Goal: Task Accomplishment & Management: Manage account settings

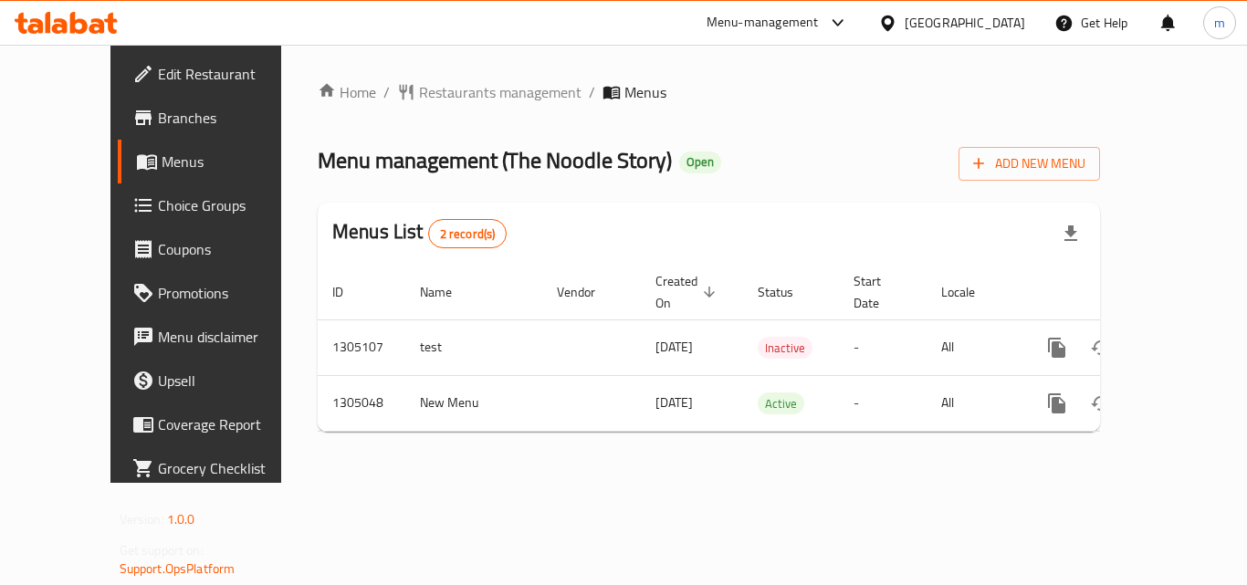
click at [67, 31] on icon at bounding box center [60, 26] width 16 height 16
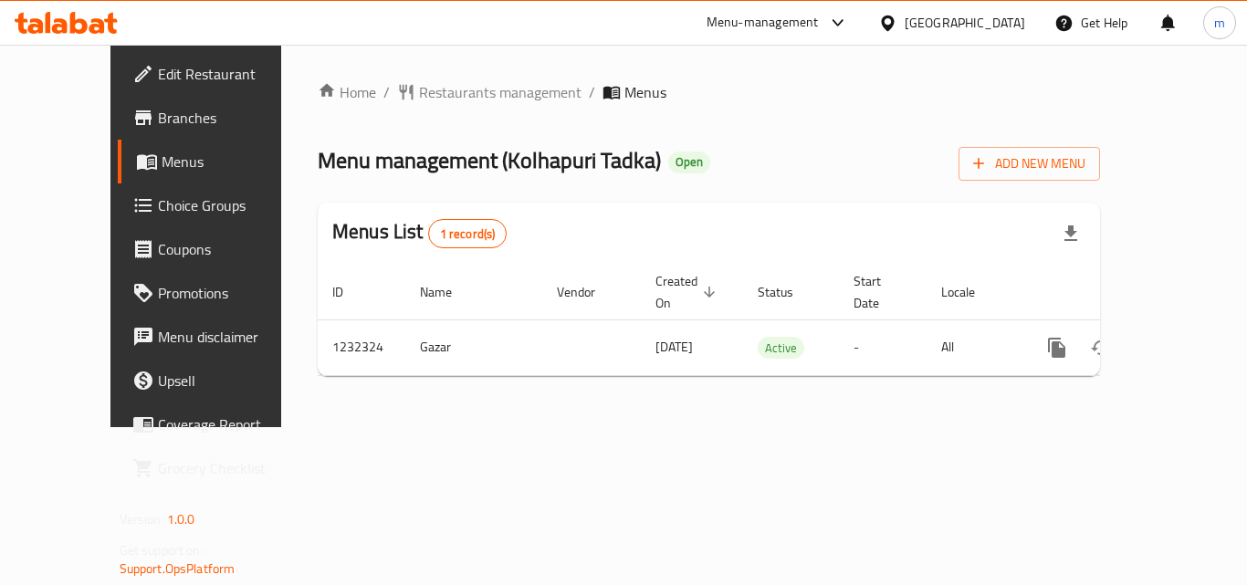
click at [69, 27] on icon at bounding box center [66, 23] width 103 height 22
click at [72, 18] on icon at bounding box center [78, 23] width 17 height 22
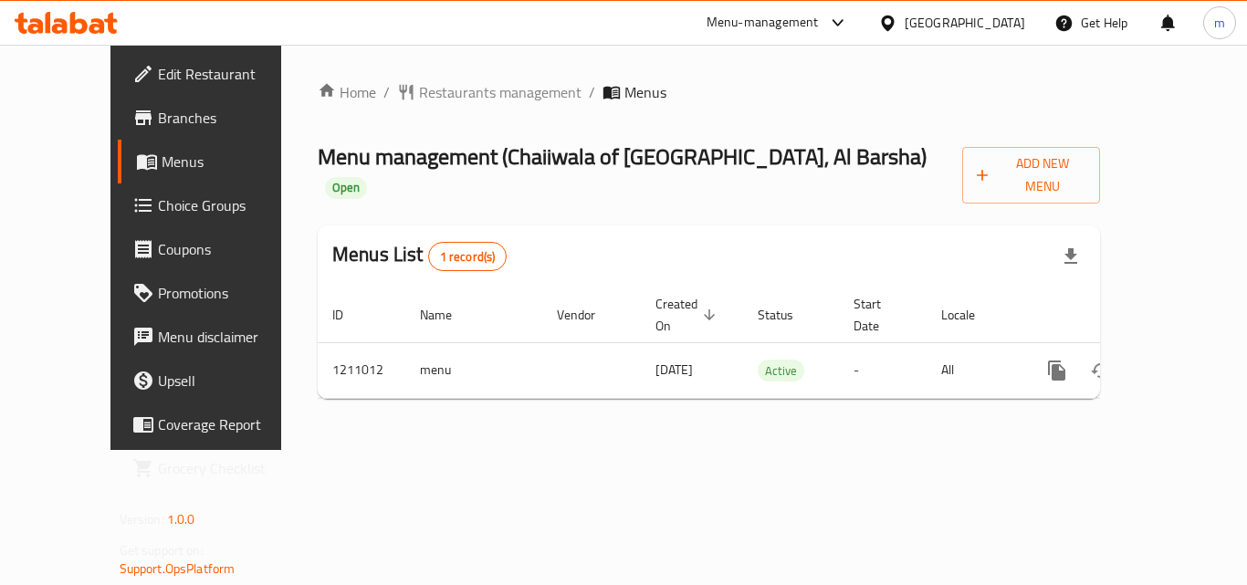
click at [158, 215] on span "Choice Groups" at bounding box center [231, 205] width 146 height 22
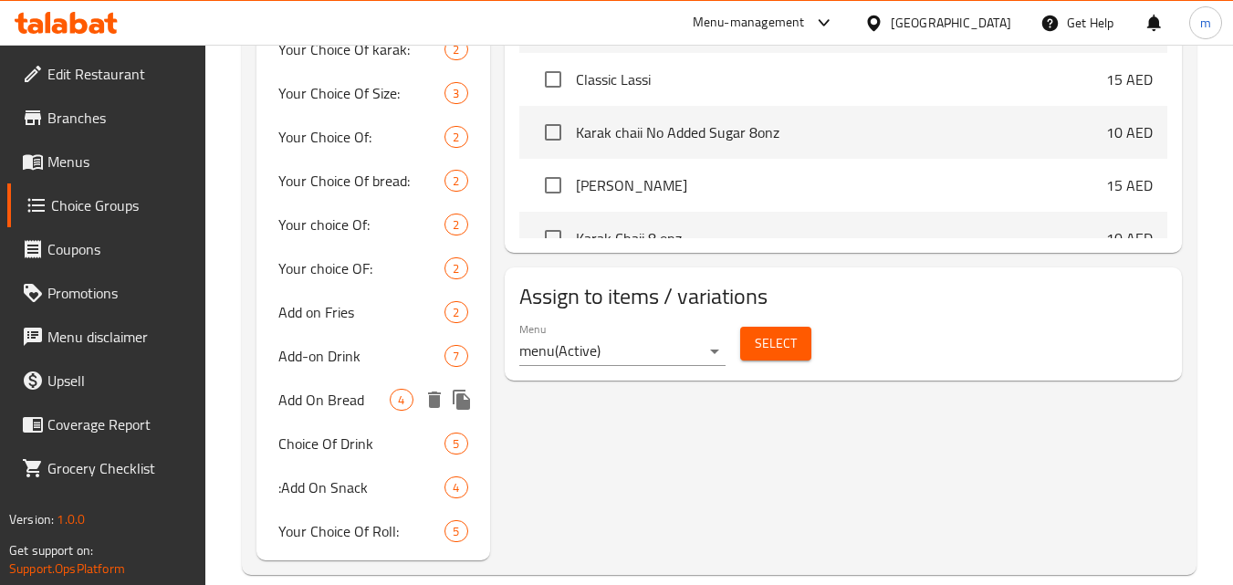
scroll to position [1085, 0]
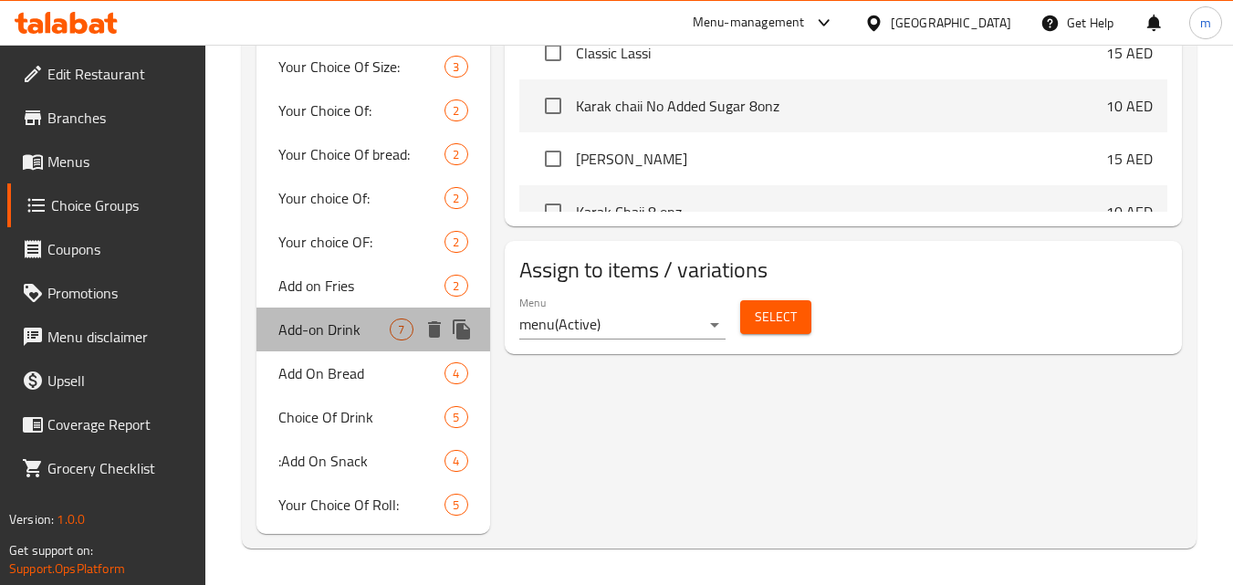
click at [349, 335] on span "Add-on Drink" at bounding box center [333, 330] width 111 height 22
type input "Add-on Drink"
type input "مشروب إضافي"
type input "0"
type input "4"
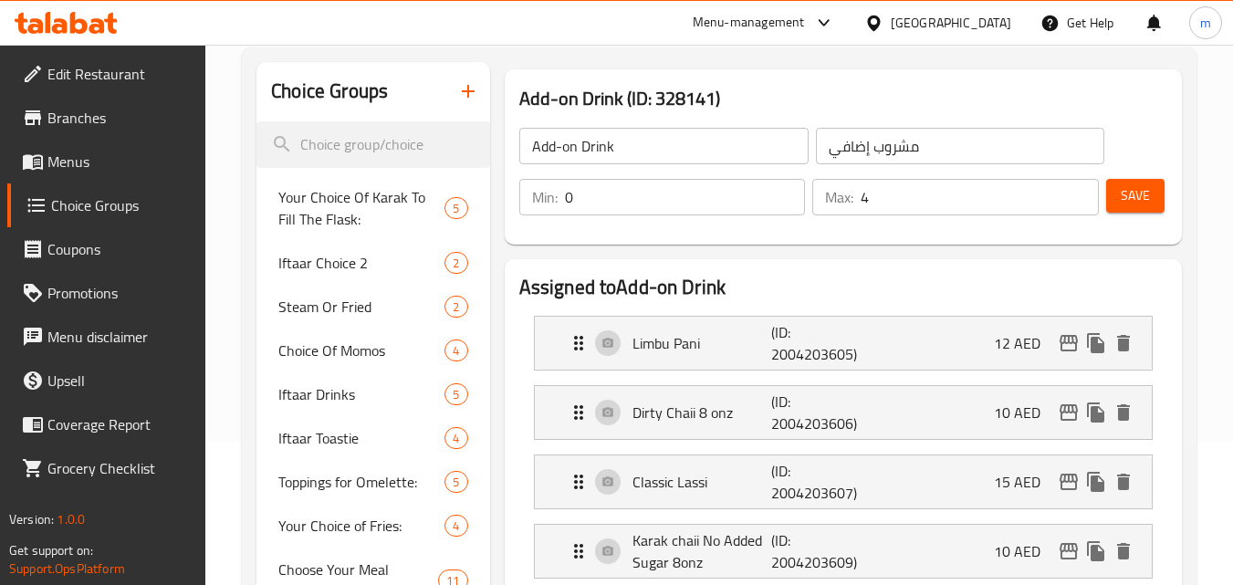
scroll to position [0, 0]
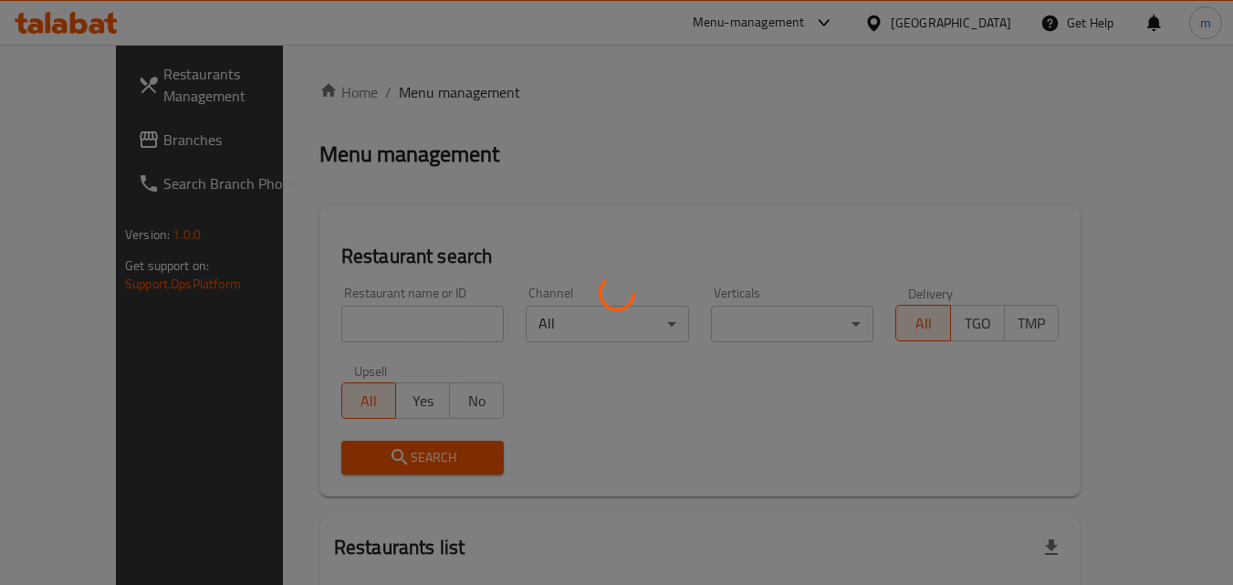
click at [85, 131] on div at bounding box center [616, 292] width 1233 height 585
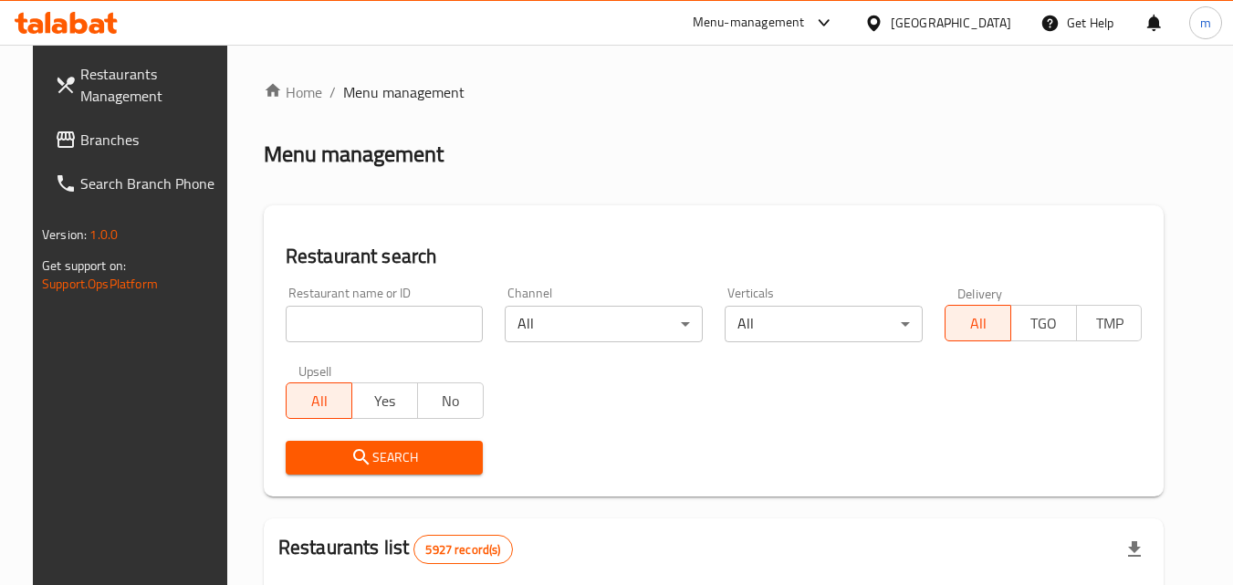
click at [84, 131] on div at bounding box center [616, 292] width 1233 height 585
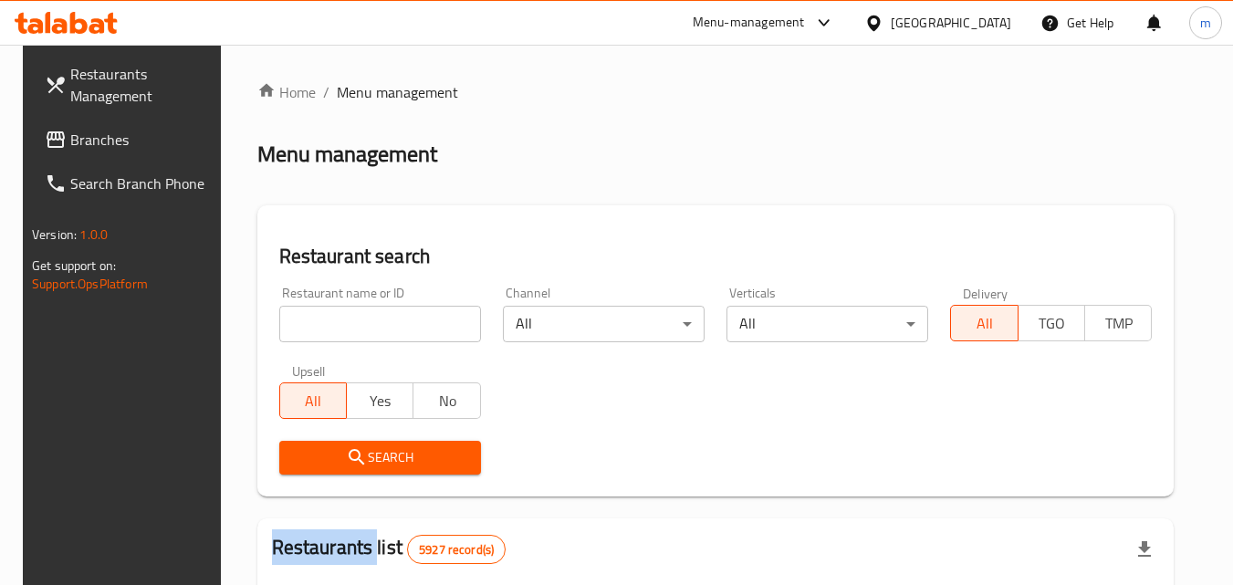
click at [102, 131] on span "Branches" at bounding box center [142, 140] width 144 height 22
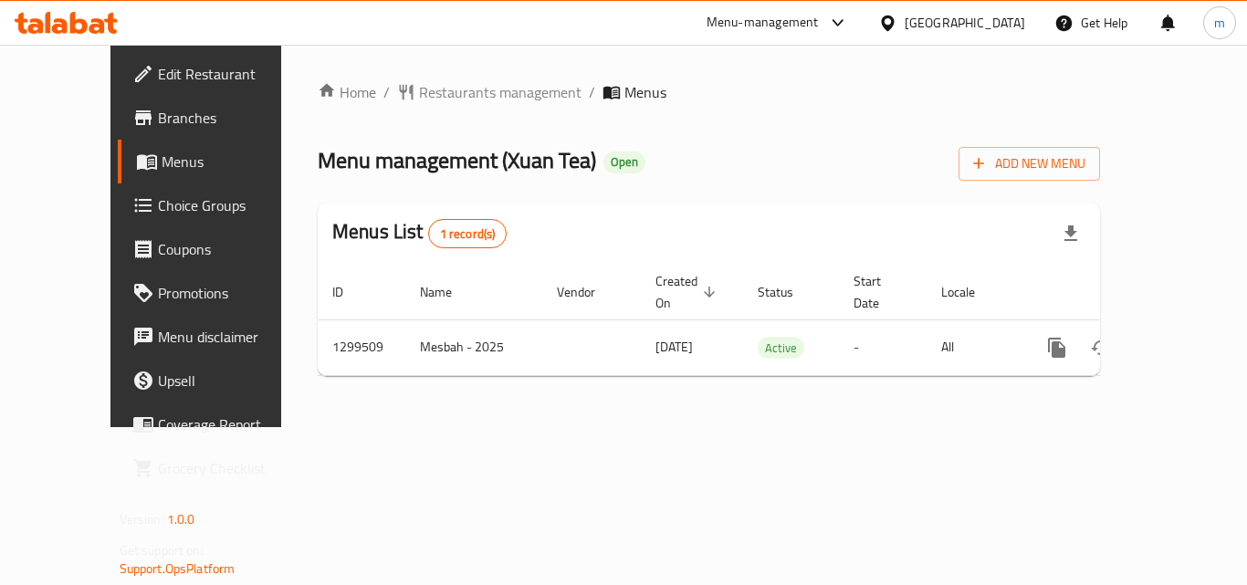
click at [39, 25] on icon at bounding box center [35, 26] width 16 height 16
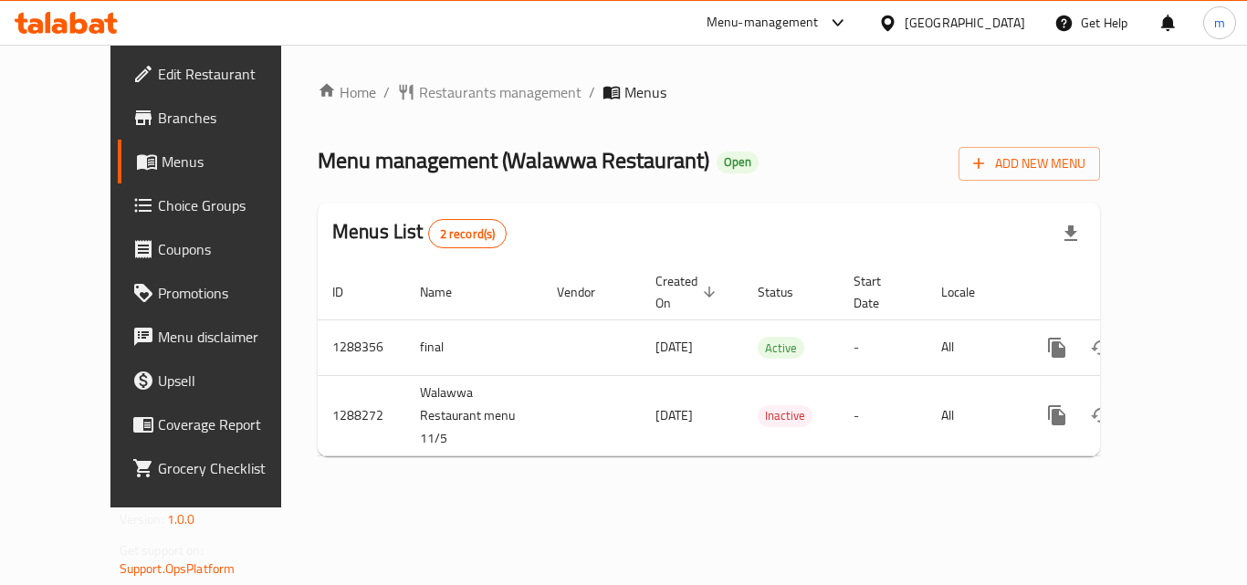
click at [51, 32] on icon at bounding box center [66, 23] width 103 height 22
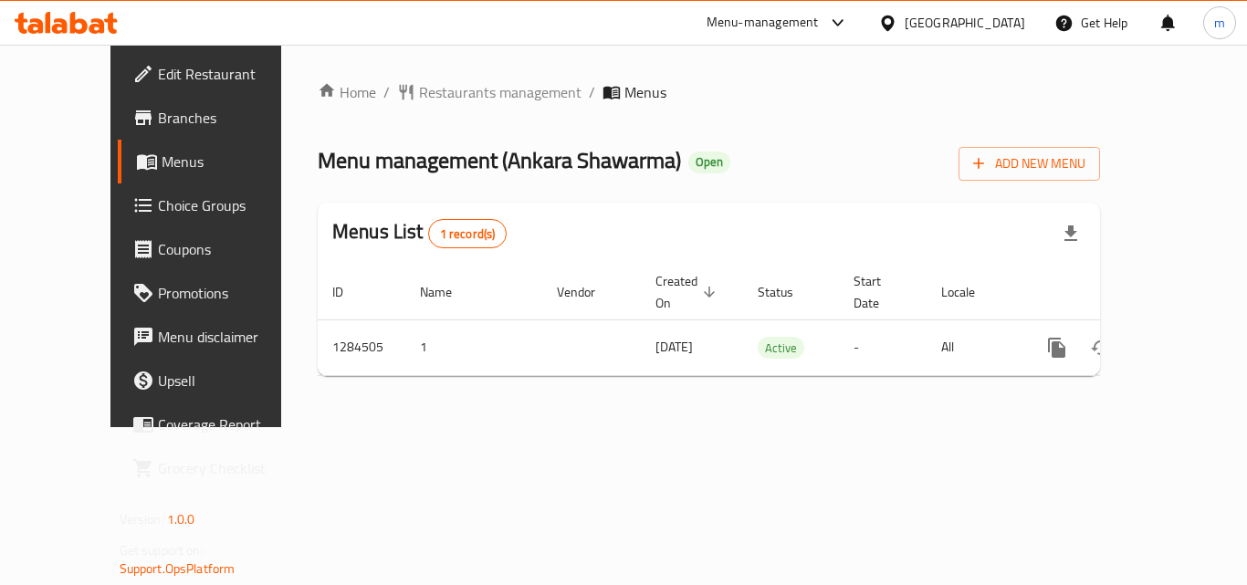
click at [67, 27] on icon at bounding box center [60, 26] width 16 height 16
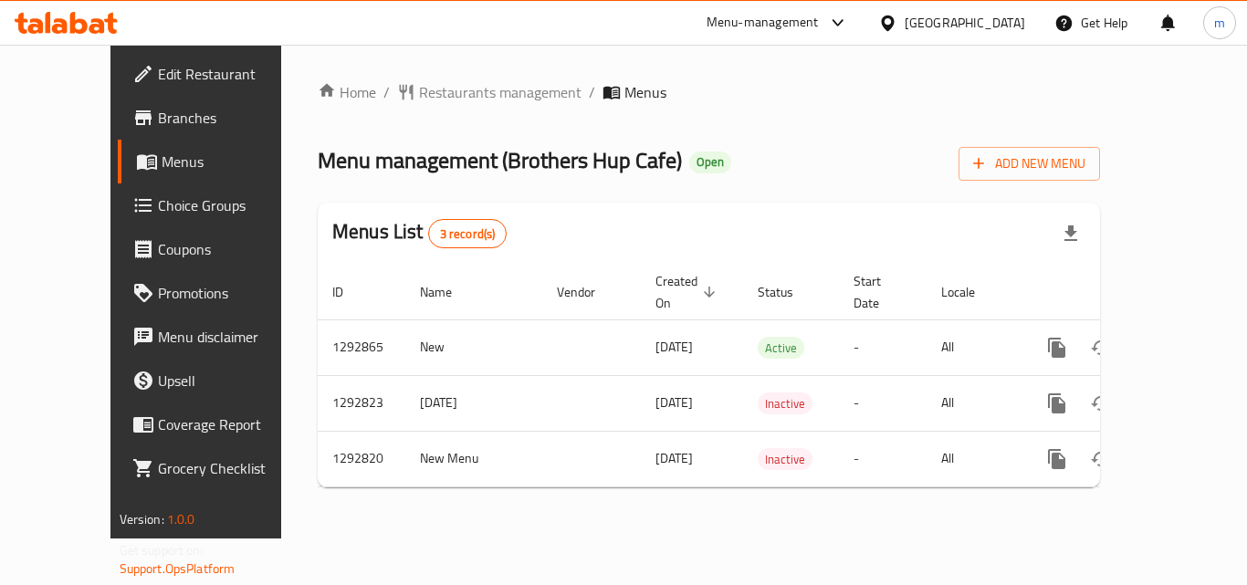
click at [90, 16] on icon at bounding box center [66, 23] width 103 height 22
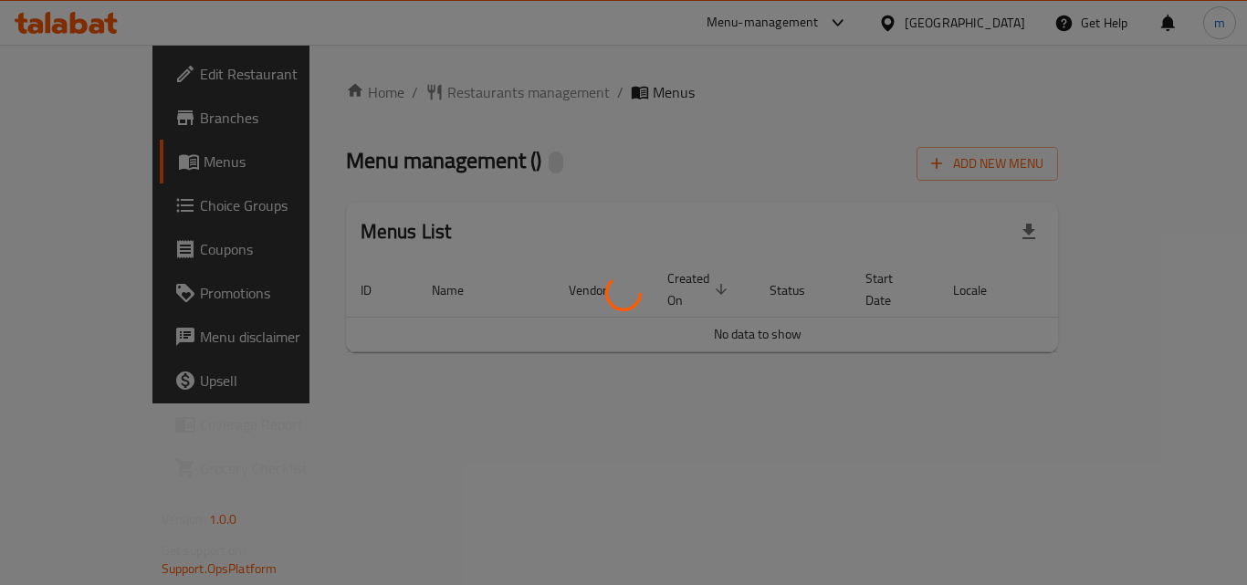
click at [73, 17] on div at bounding box center [623, 292] width 1247 height 585
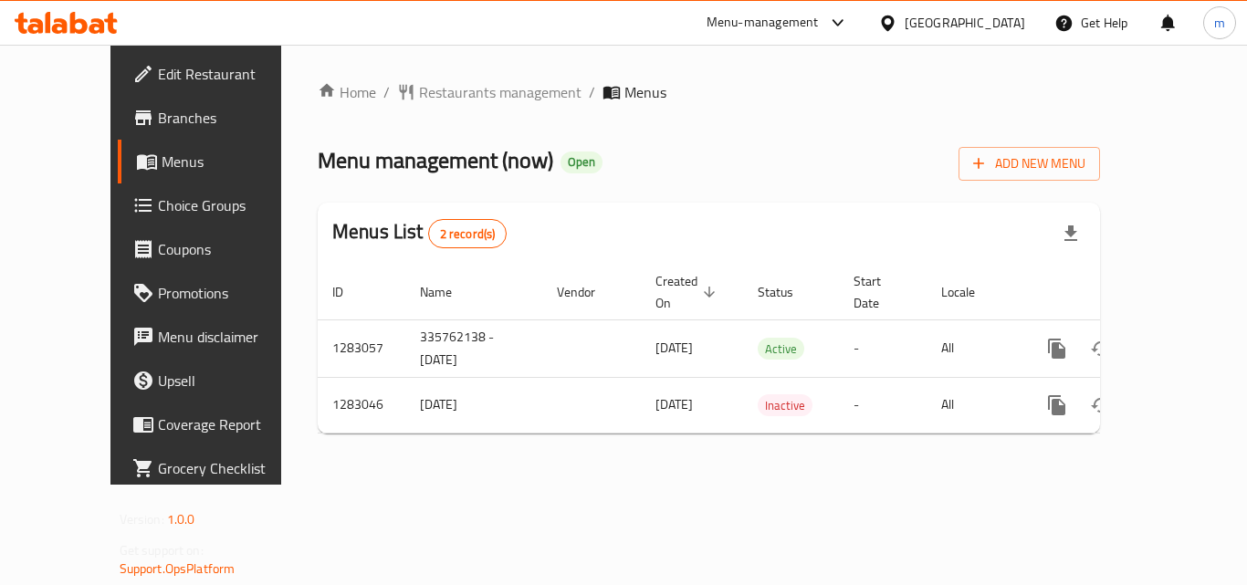
click at [73, 17] on icon at bounding box center [78, 23] width 17 height 22
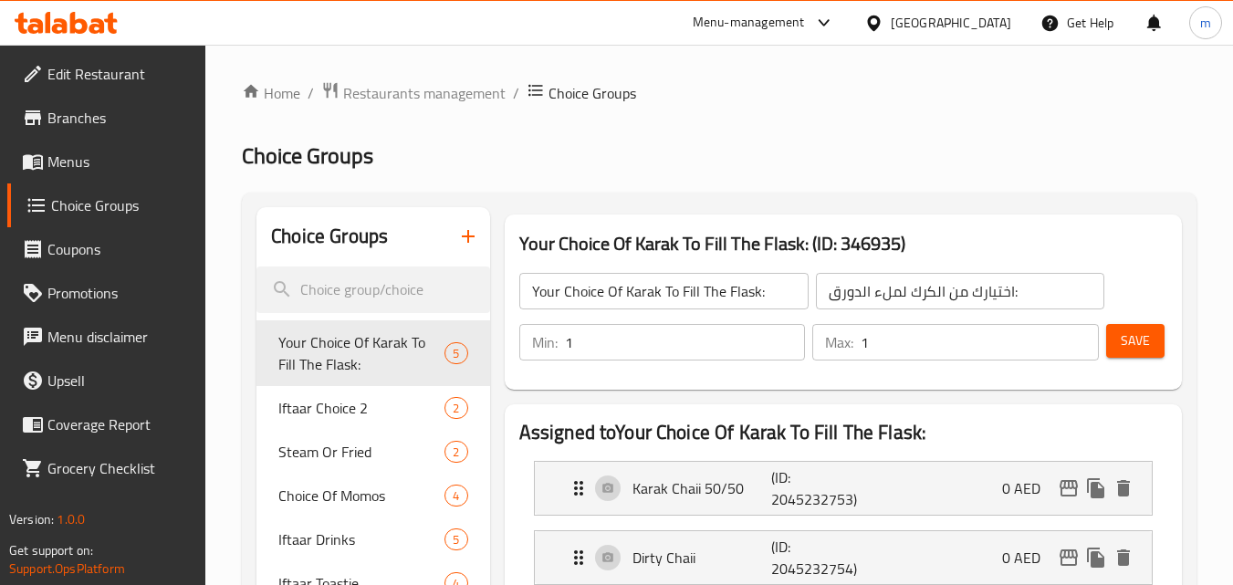
click at [75, 29] on icon at bounding box center [78, 23] width 17 height 22
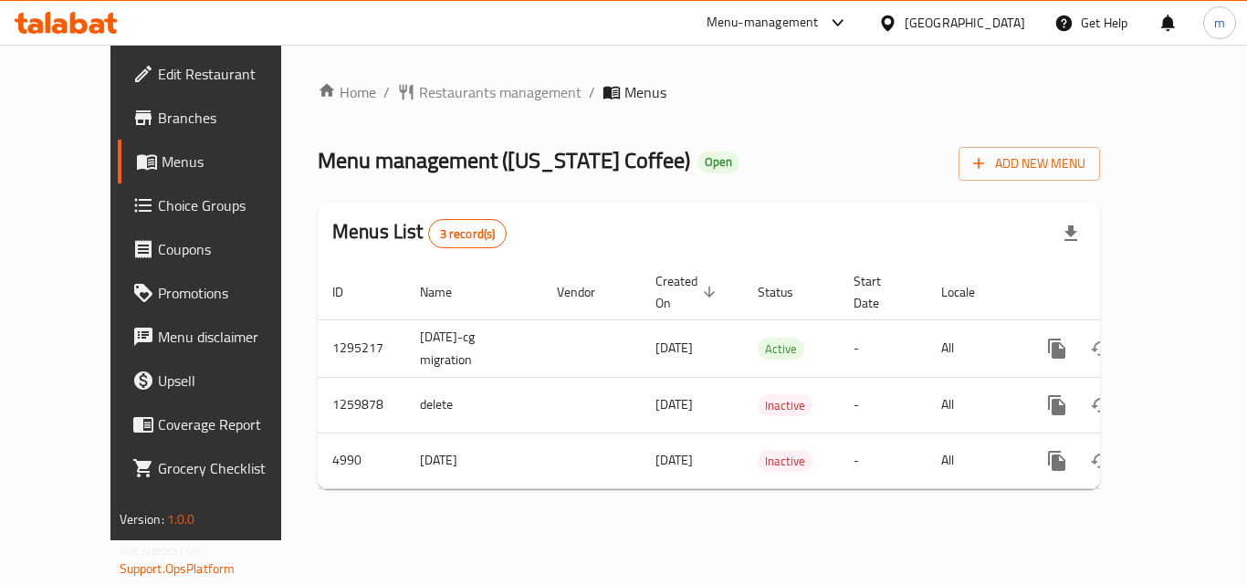
click at [76, 21] on icon at bounding box center [78, 23] width 17 height 22
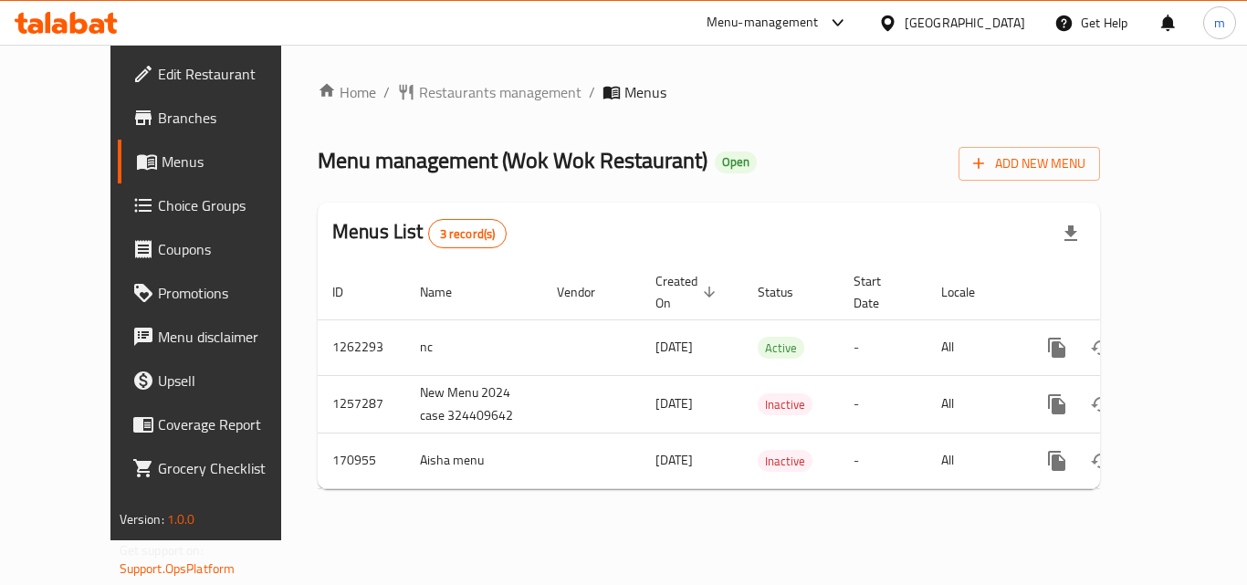
click at [71, 21] on icon at bounding box center [78, 23] width 17 height 22
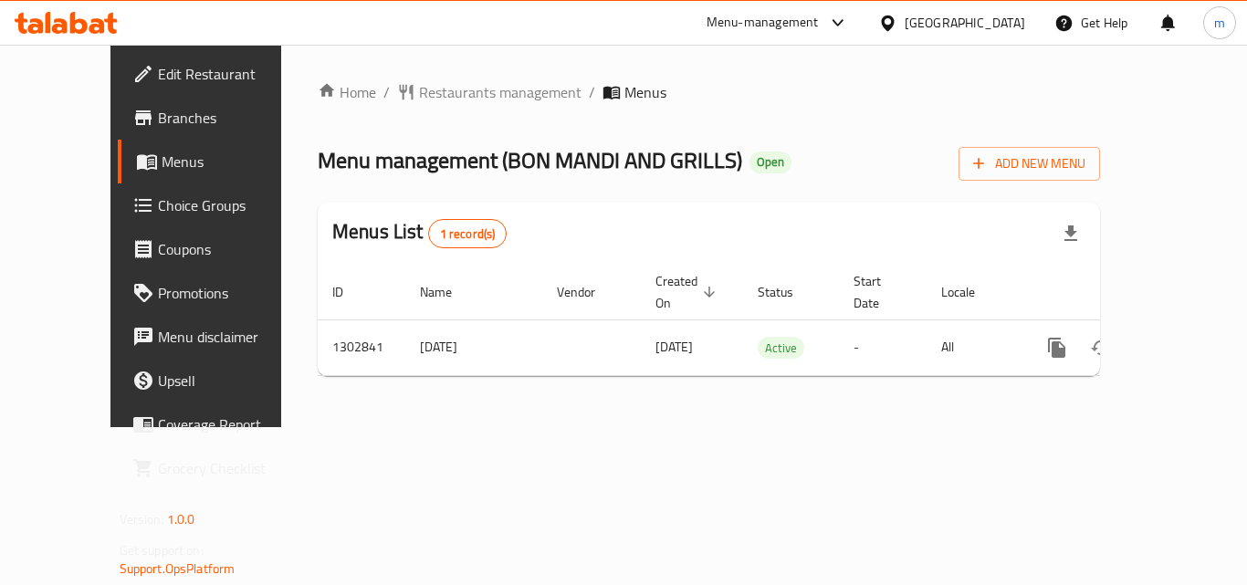
drag, startPoint x: 57, startPoint y: 44, endPoint x: 53, endPoint y: 35, distance: 9.8
click at [56, 44] on div "Menu-management United Arab Emirates Get Help m" at bounding box center [623, 23] width 1247 height 44
click at [54, 23] on icon at bounding box center [66, 23] width 103 height 22
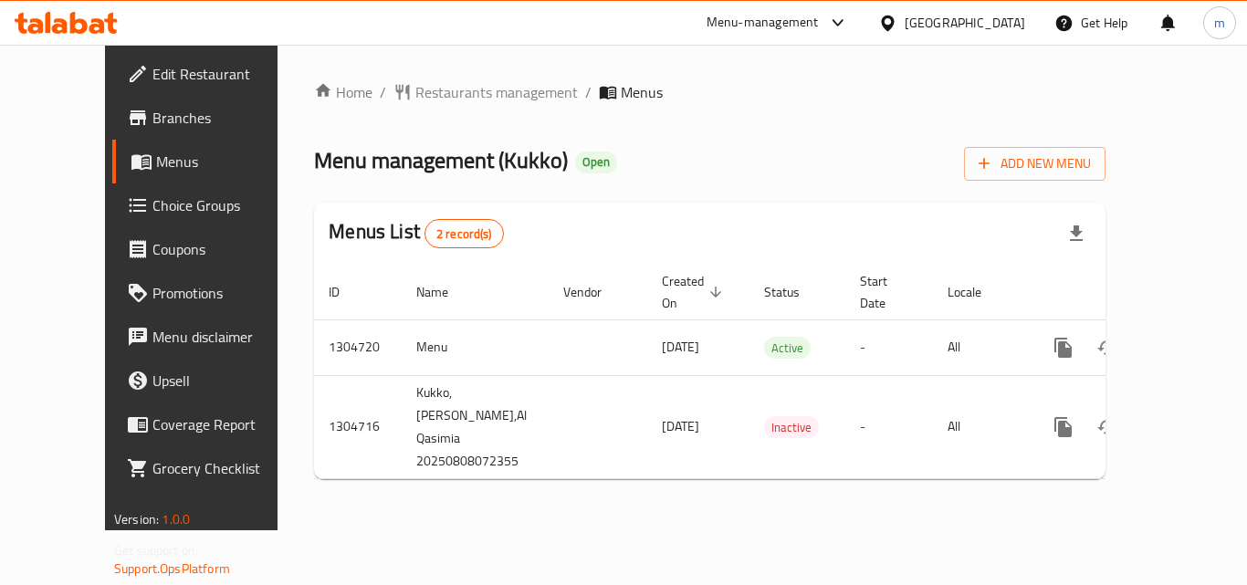
click at [73, 31] on icon at bounding box center [78, 23] width 17 height 22
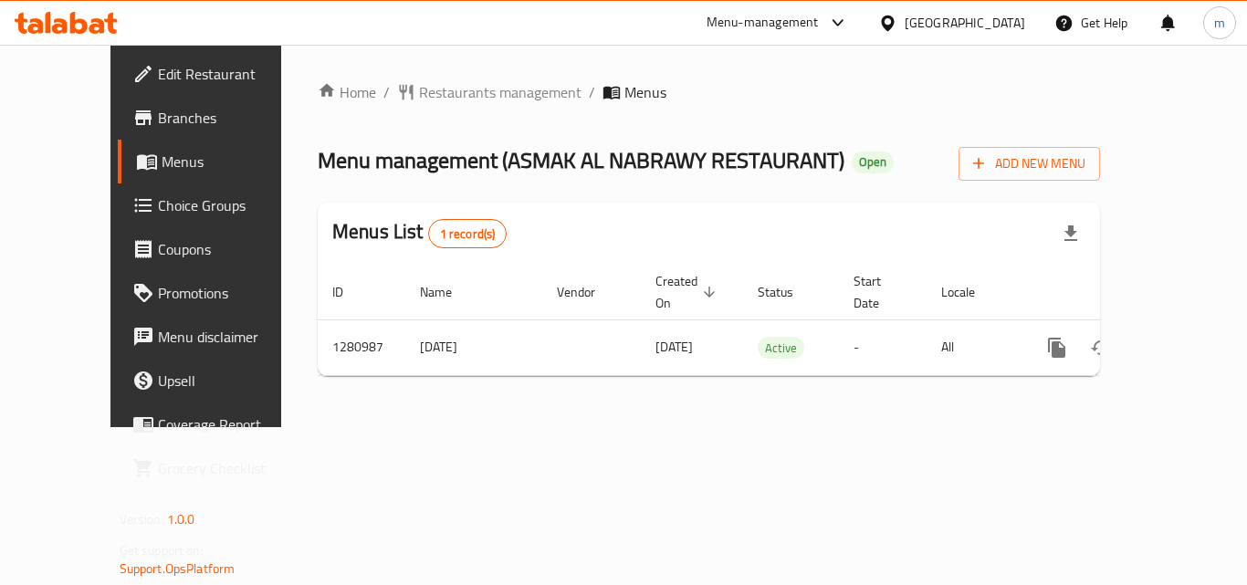
click at [55, 28] on icon at bounding box center [60, 26] width 16 height 16
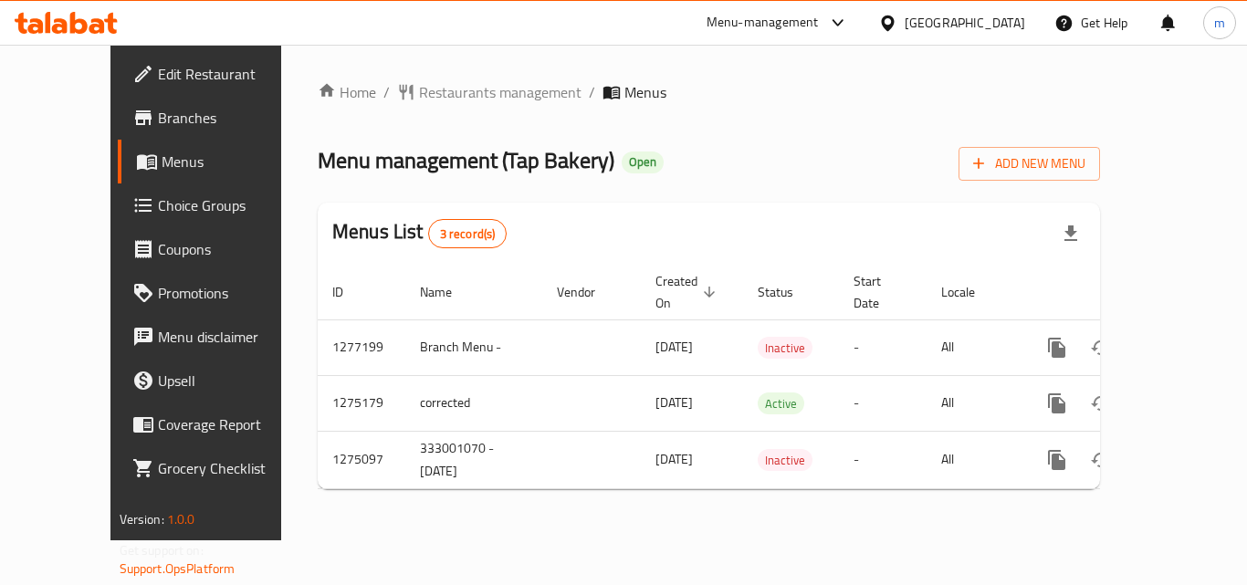
click at [100, 21] on icon at bounding box center [97, 26] width 16 height 16
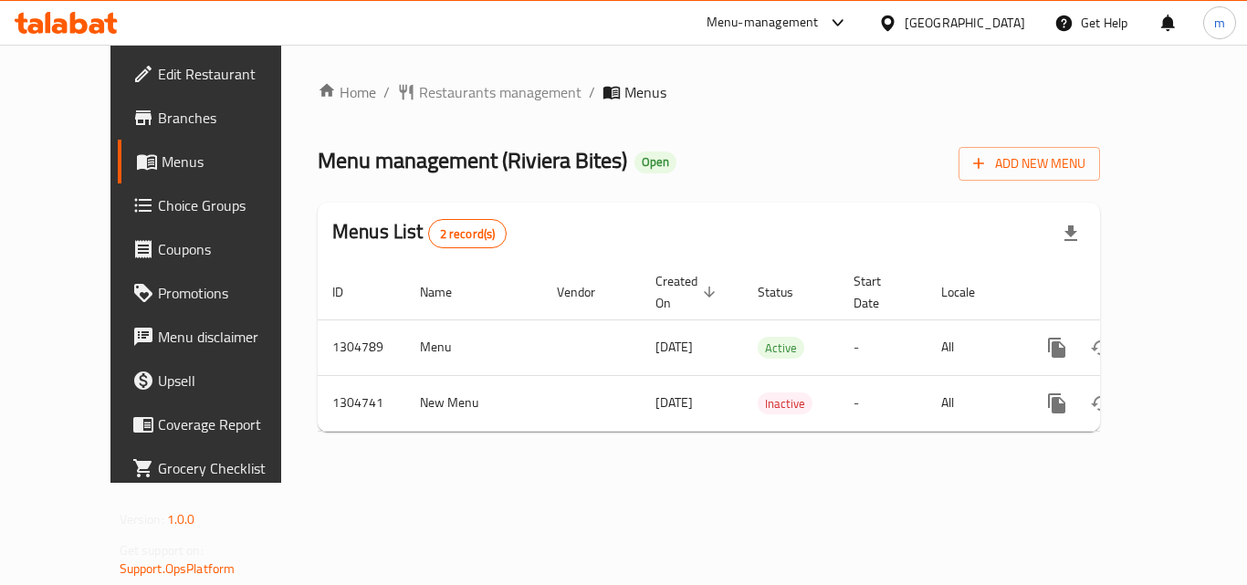
click at [80, 16] on icon at bounding box center [66, 23] width 103 height 22
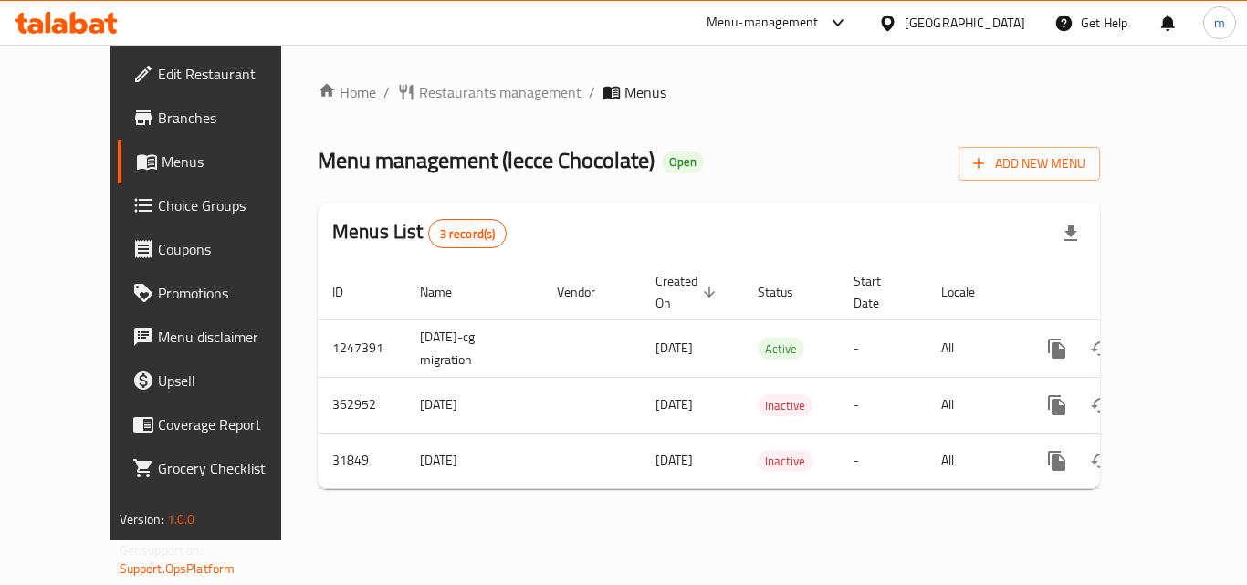
click at [77, 18] on icon at bounding box center [66, 23] width 103 height 22
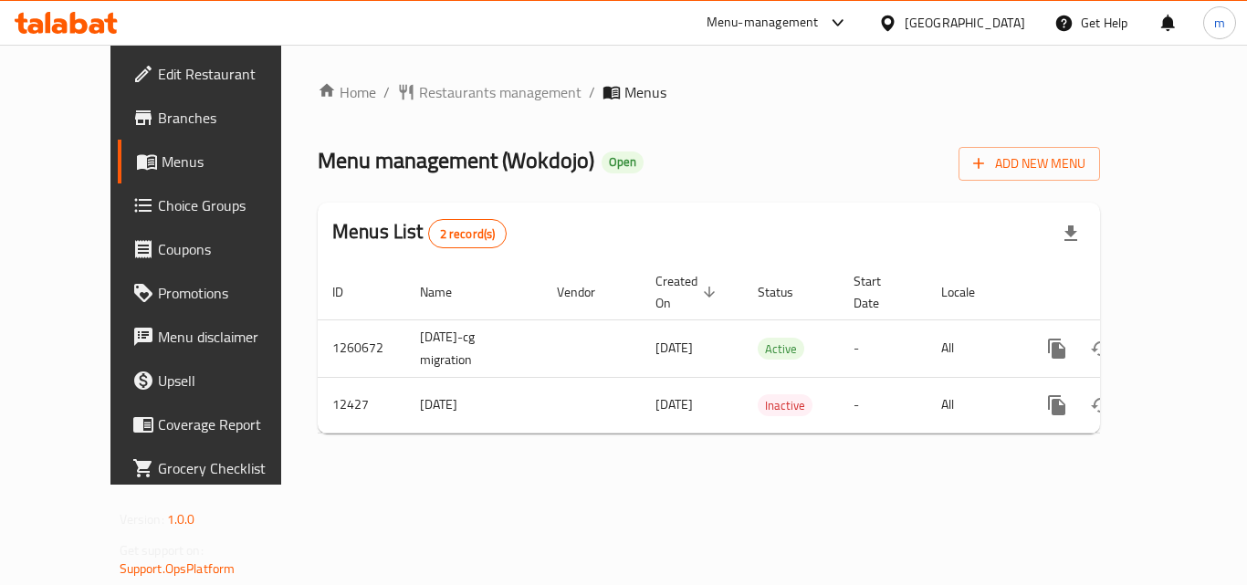
click at [67, 19] on icon at bounding box center [66, 23] width 103 height 22
click at [158, 196] on span "Choice Groups" at bounding box center [231, 205] width 146 height 22
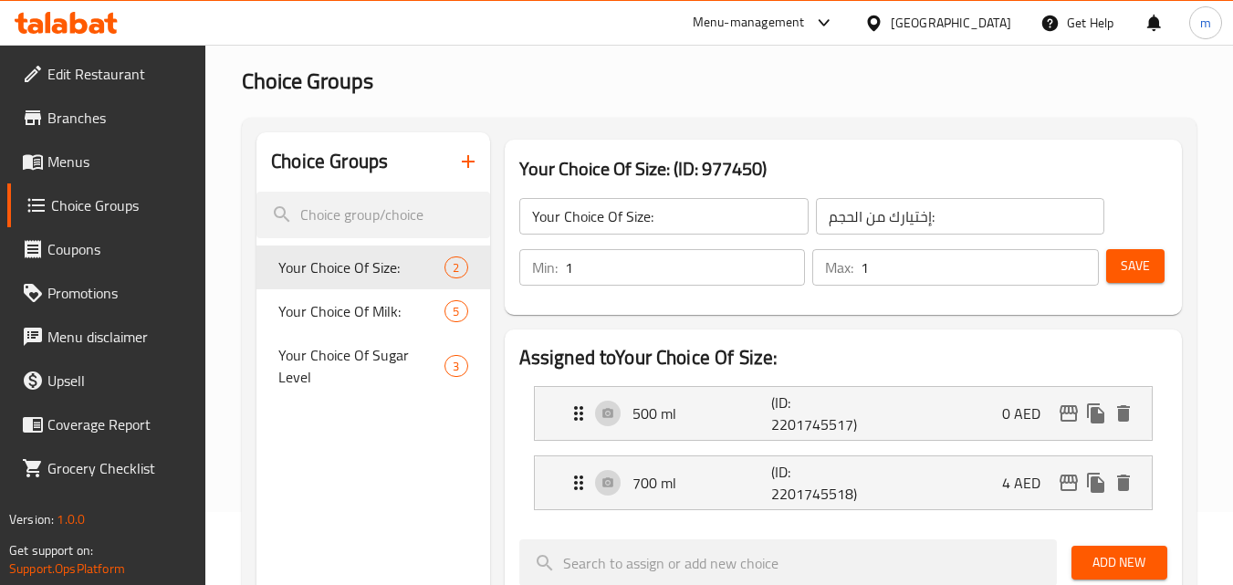
scroll to position [183, 0]
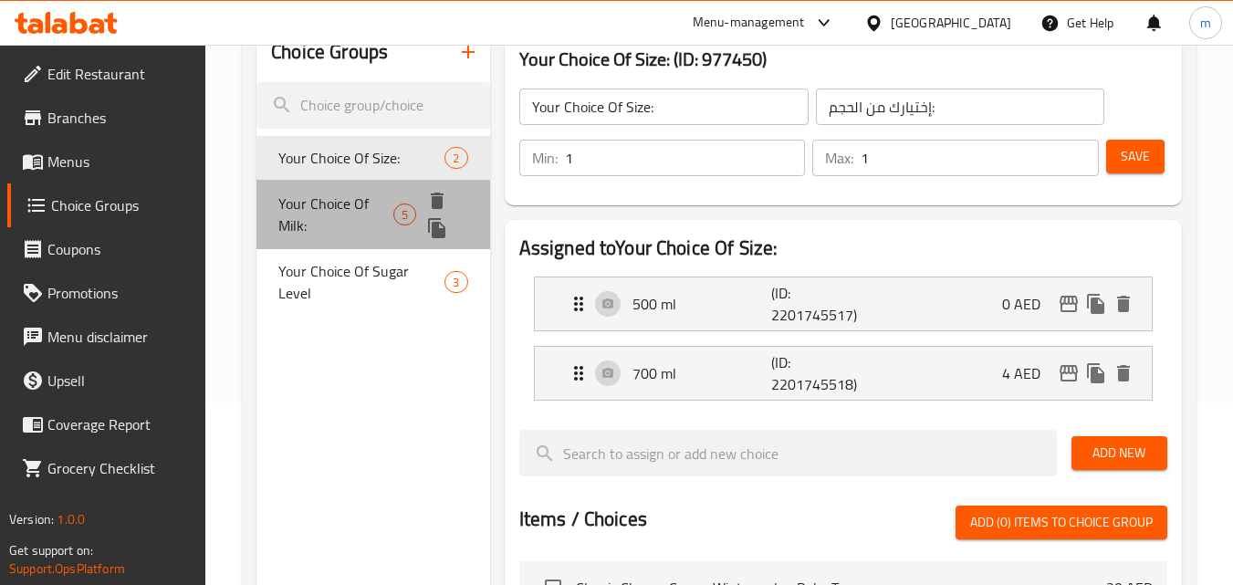
drag, startPoint x: 340, startPoint y: 217, endPoint x: 655, endPoint y: 208, distance: 315.1
click at [339, 216] on span "Your Choice Of Milk:" at bounding box center [335, 215] width 115 height 44
type input "Your Choice Of Milk:"
type input "اختيارك من الحليب:"
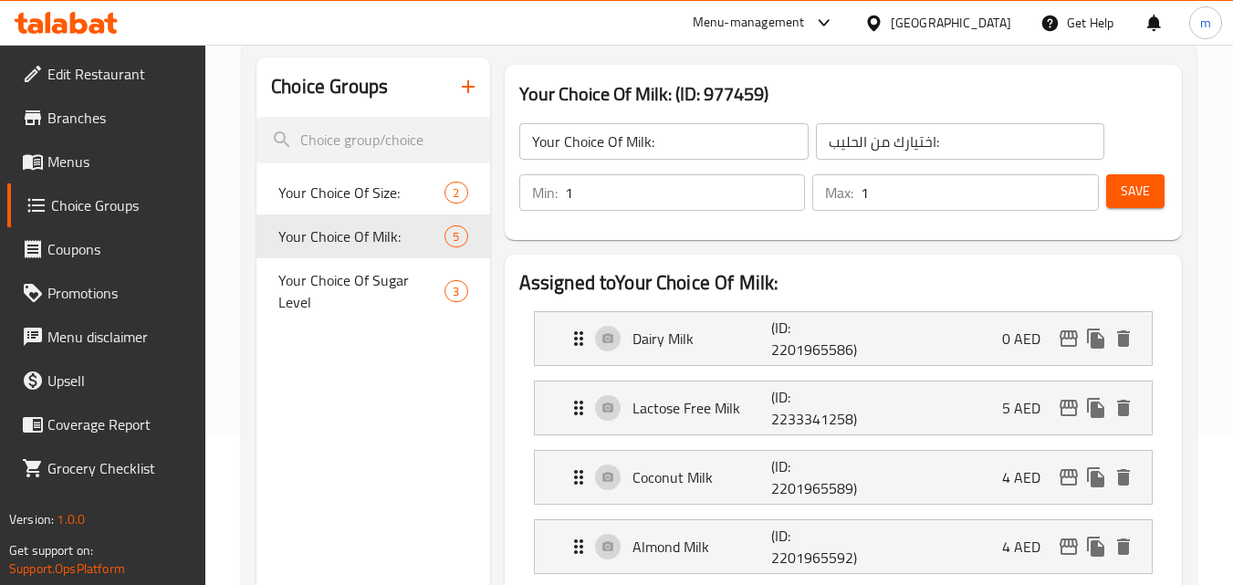
scroll to position [0, 0]
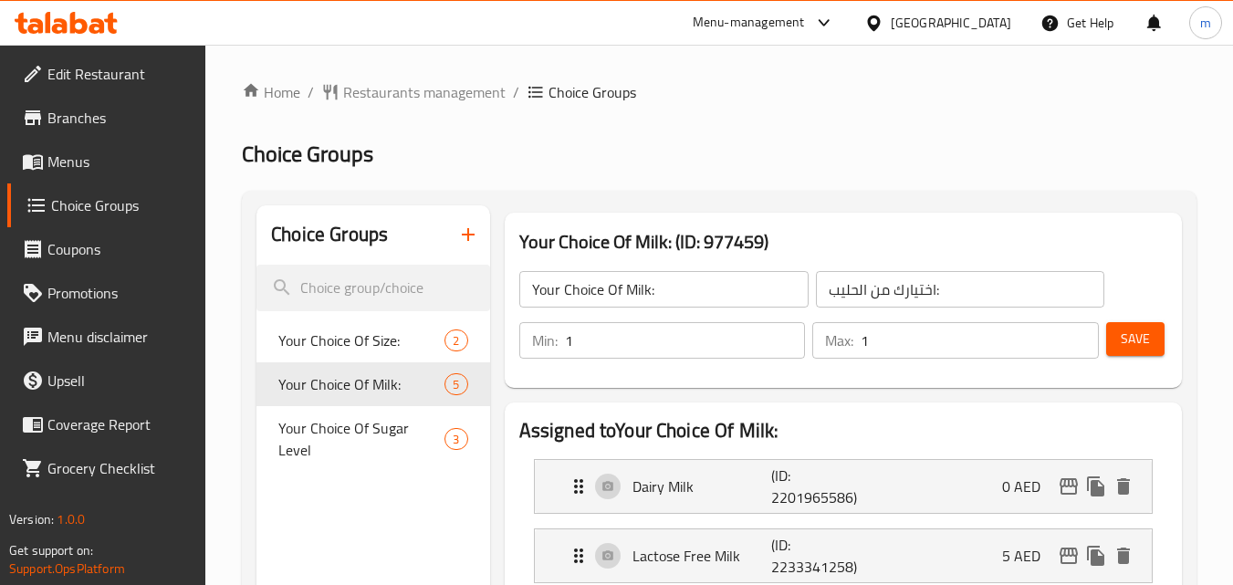
click icon
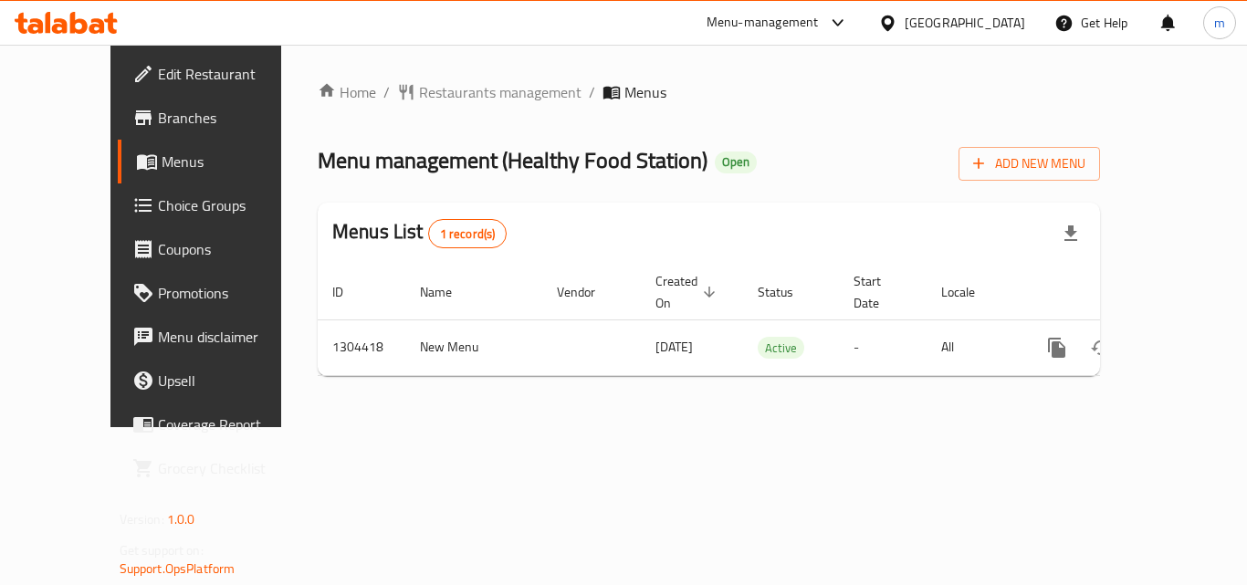
click at [496, 385] on div "Home / Restaurants management / Menus Menu management ( Healthy Food Station ) …" at bounding box center [708, 236] width 855 height 382
click at [92, 27] on icon at bounding box center [97, 26] width 16 height 16
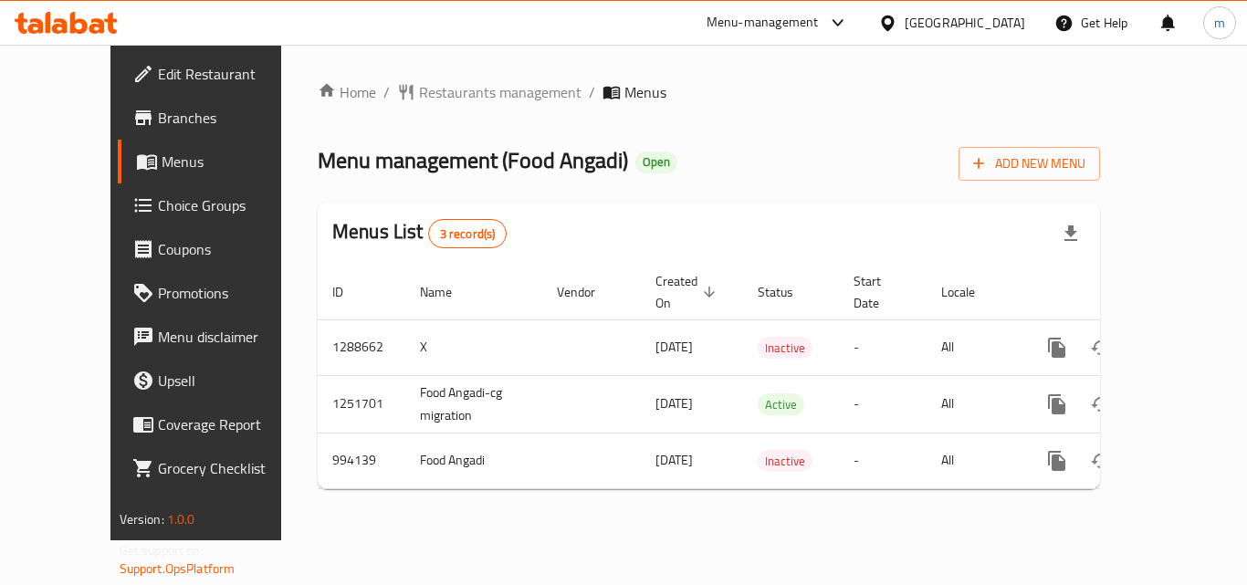
click at [46, 34] on div at bounding box center [66, 23] width 103 height 22
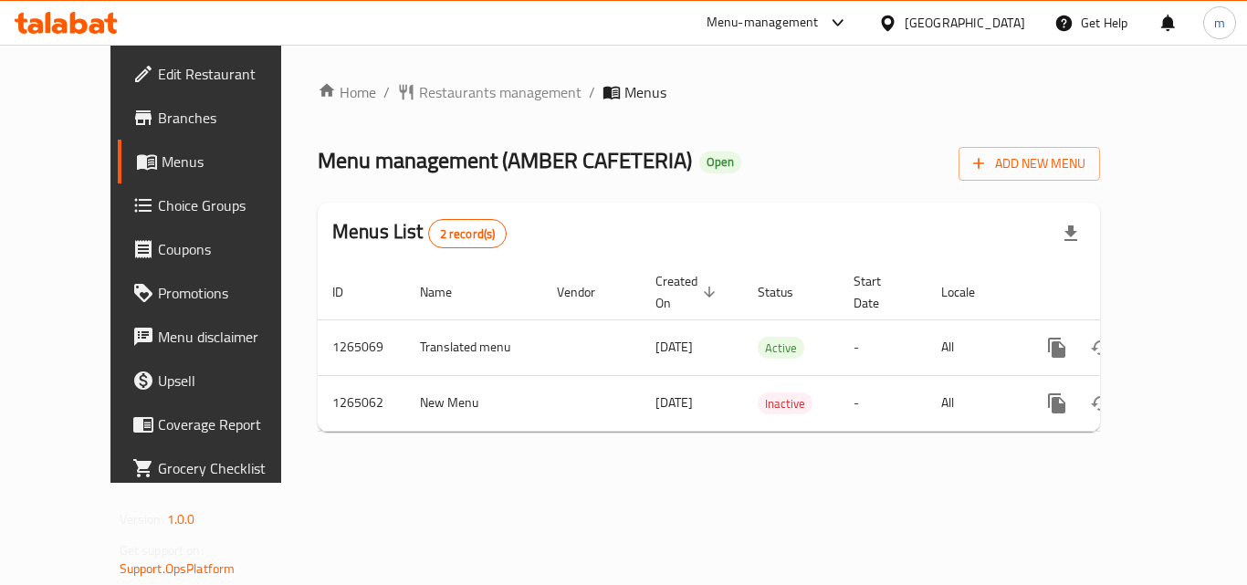
click at [92, 27] on icon at bounding box center [97, 26] width 16 height 16
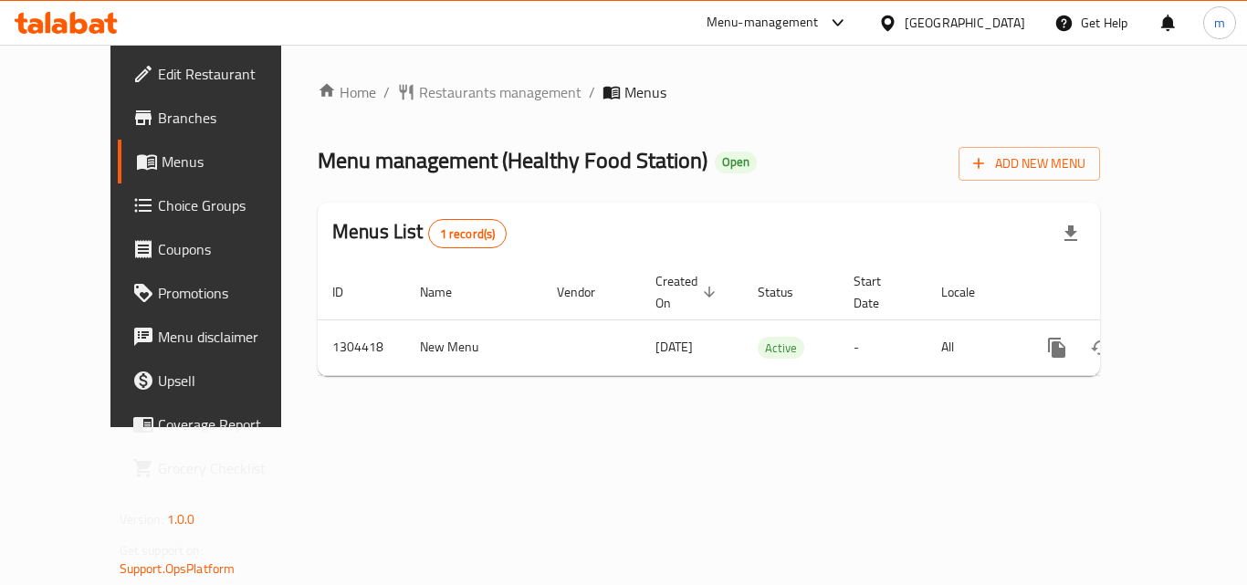
click at [61, 21] on icon at bounding box center [60, 26] width 16 height 16
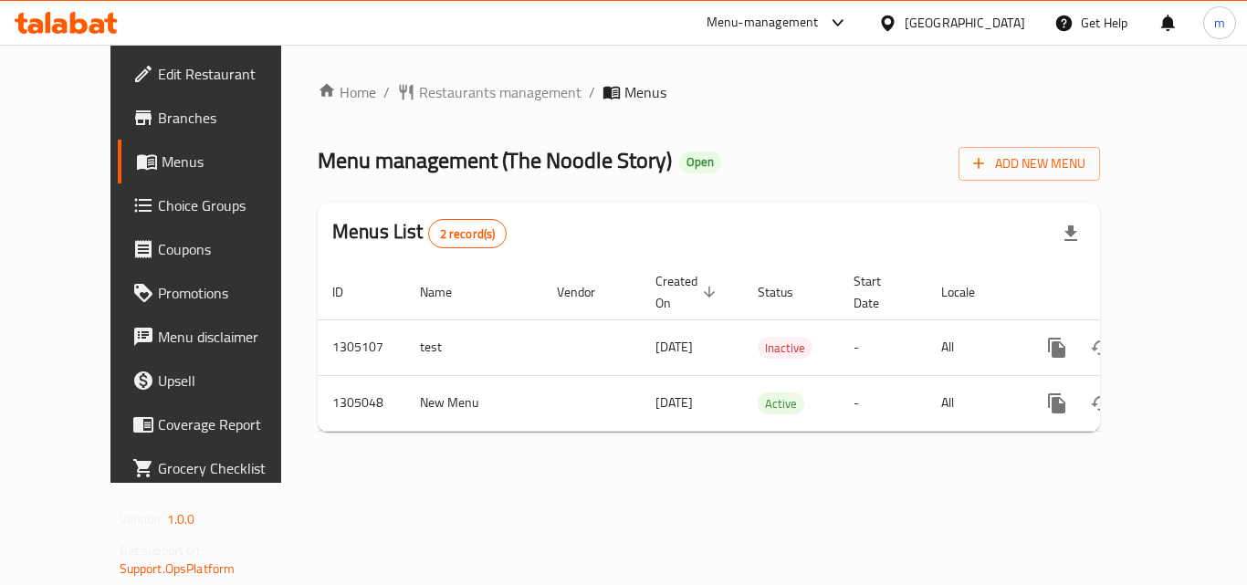
click at [71, 19] on icon at bounding box center [78, 23] width 17 height 22
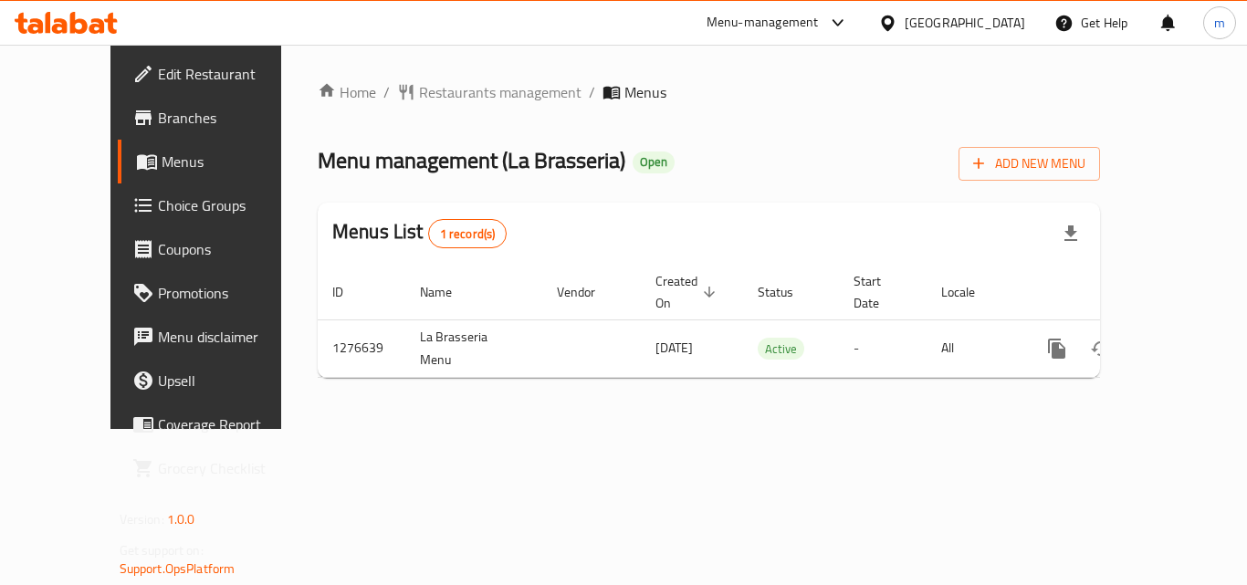
click at [105, 22] on icon at bounding box center [66, 23] width 103 height 22
drag, startPoint x: 112, startPoint y: 3, endPoint x: 100, endPoint y: 16, distance: 18.1
click at [111, 5] on div "Menu-management [GEOGRAPHIC_DATA] Get Help m" at bounding box center [623, 23] width 1247 height 44
click at [100, 16] on icon at bounding box center [66, 23] width 103 height 22
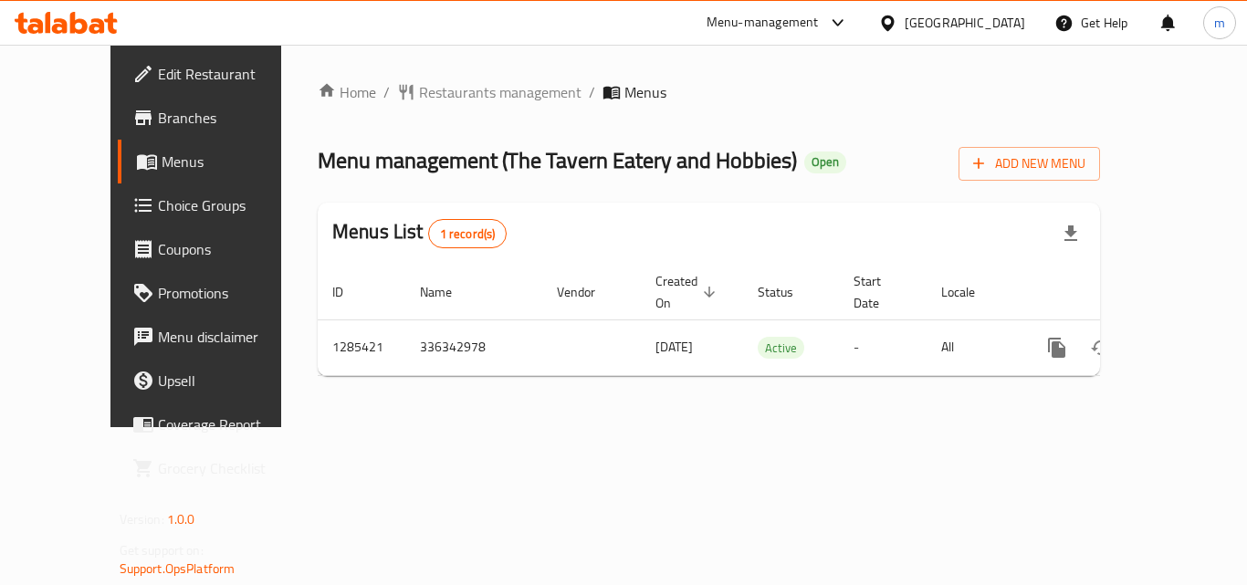
click at [41, 36] on div at bounding box center [66, 23] width 132 height 37
click at [71, 25] on icon at bounding box center [78, 23] width 17 height 22
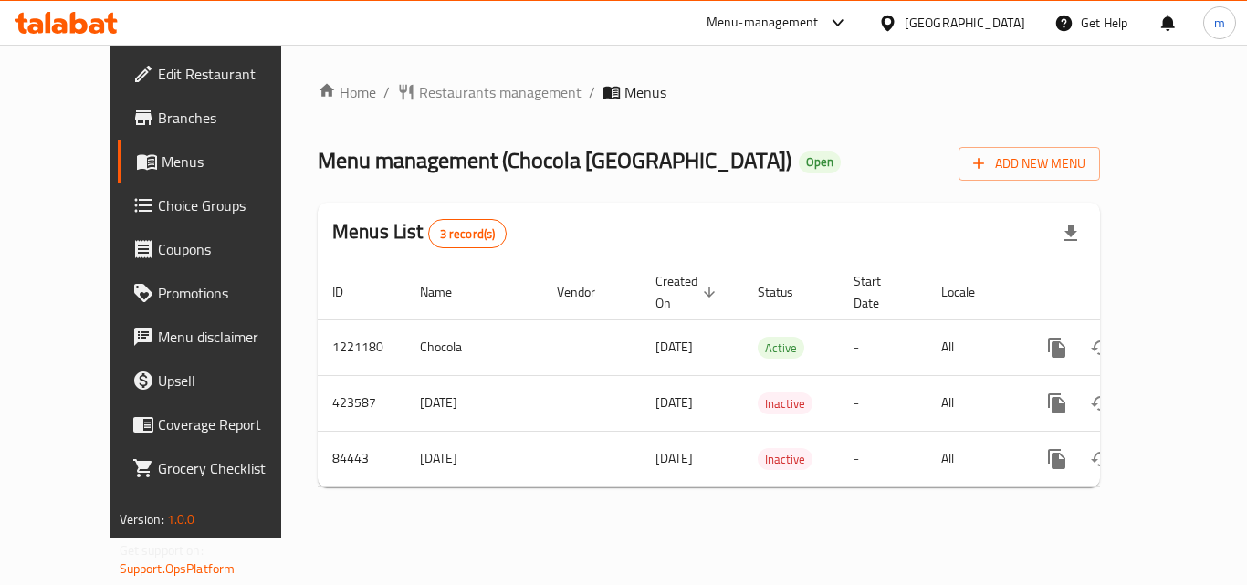
click at [57, 21] on icon at bounding box center [60, 26] width 16 height 16
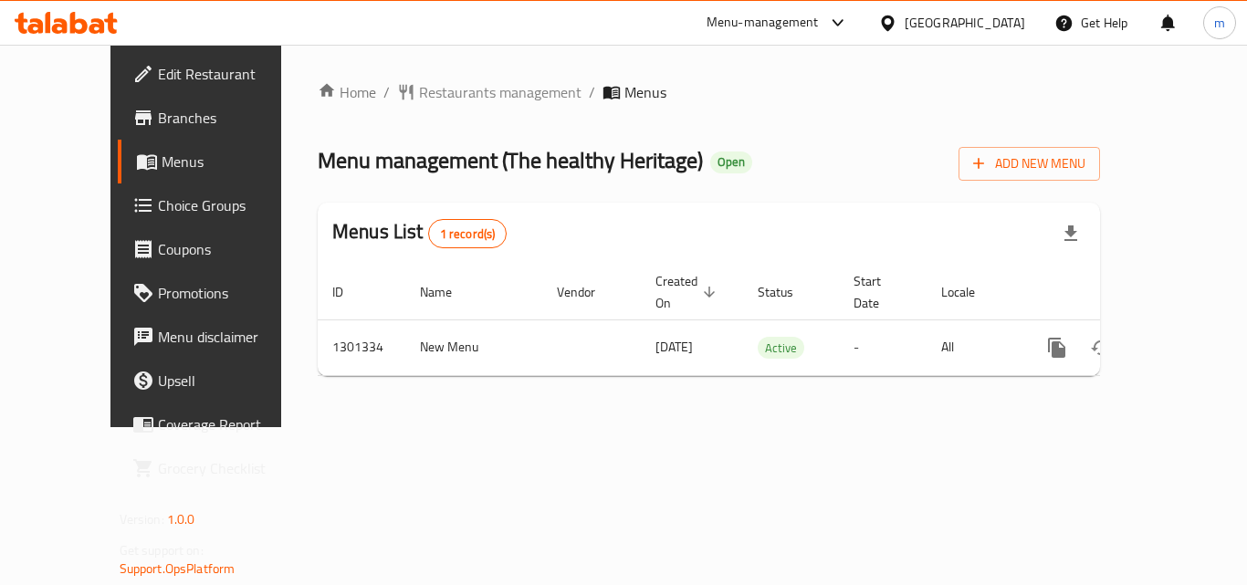
click at [58, 24] on icon at bounding box center [66, 23] width 103 height 22
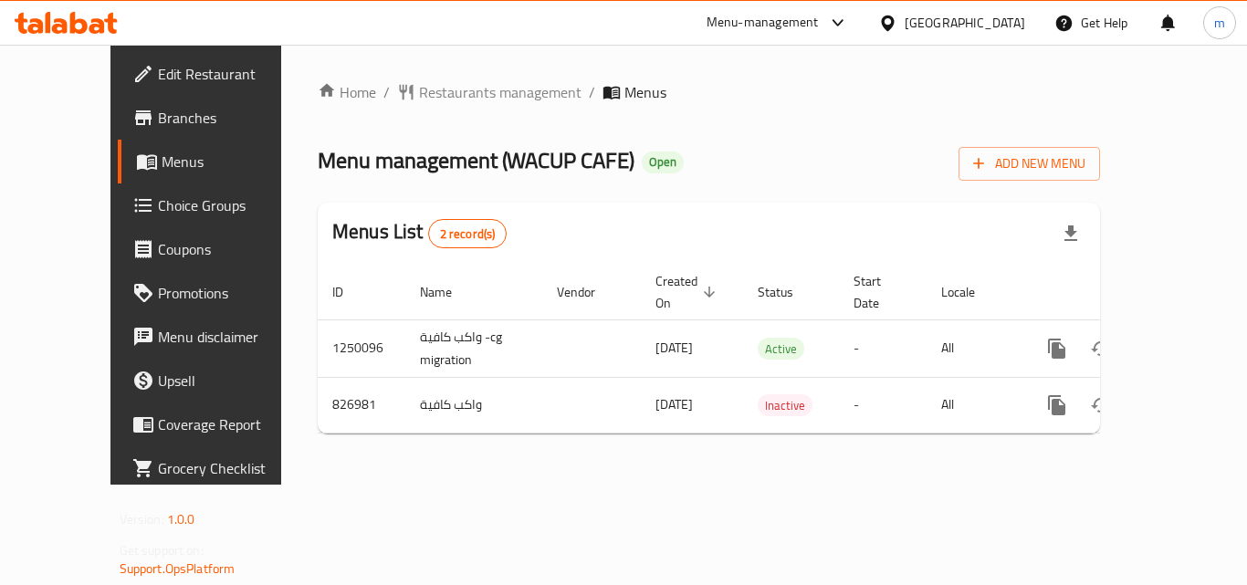
click at [74, 26] on icon at bounding box center [78, 23] width 17 height 22
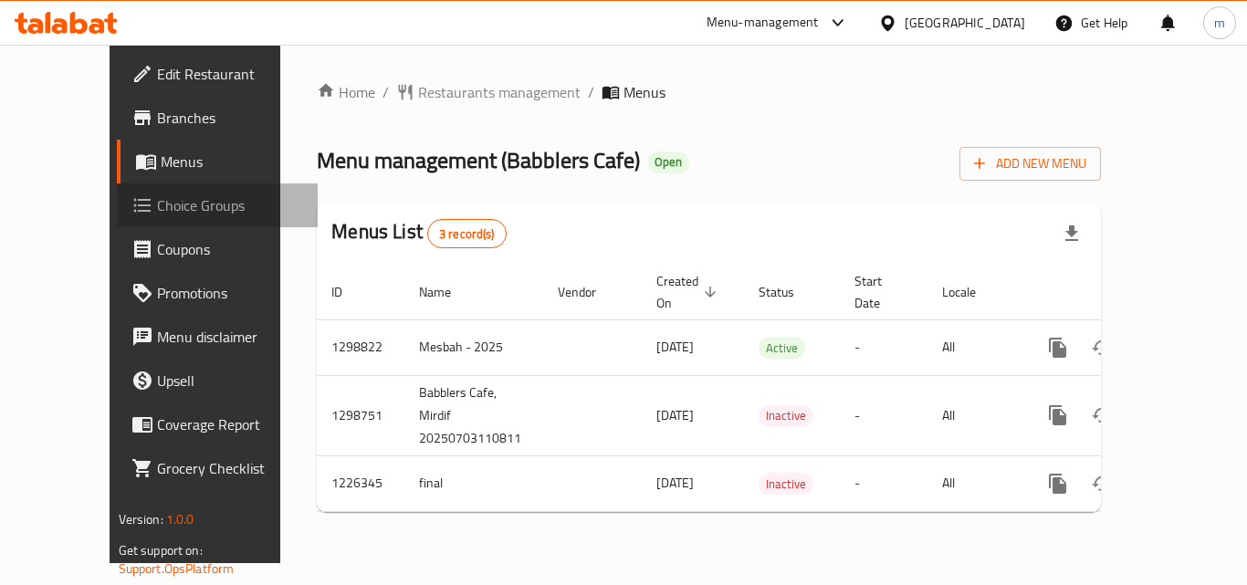
click at [157, 204] on span "Choice Groups" at bounding box center [230, 205] width 146 height 22
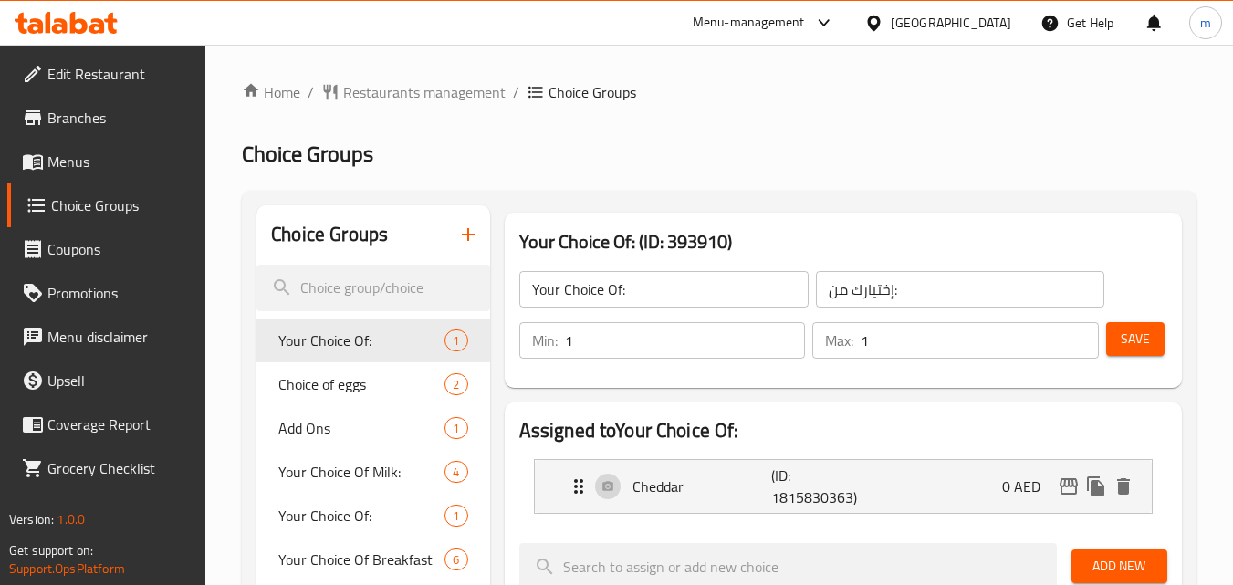
click at [54, 170] on span "Menus" at bounding box center [119, 162] width 144 height 22
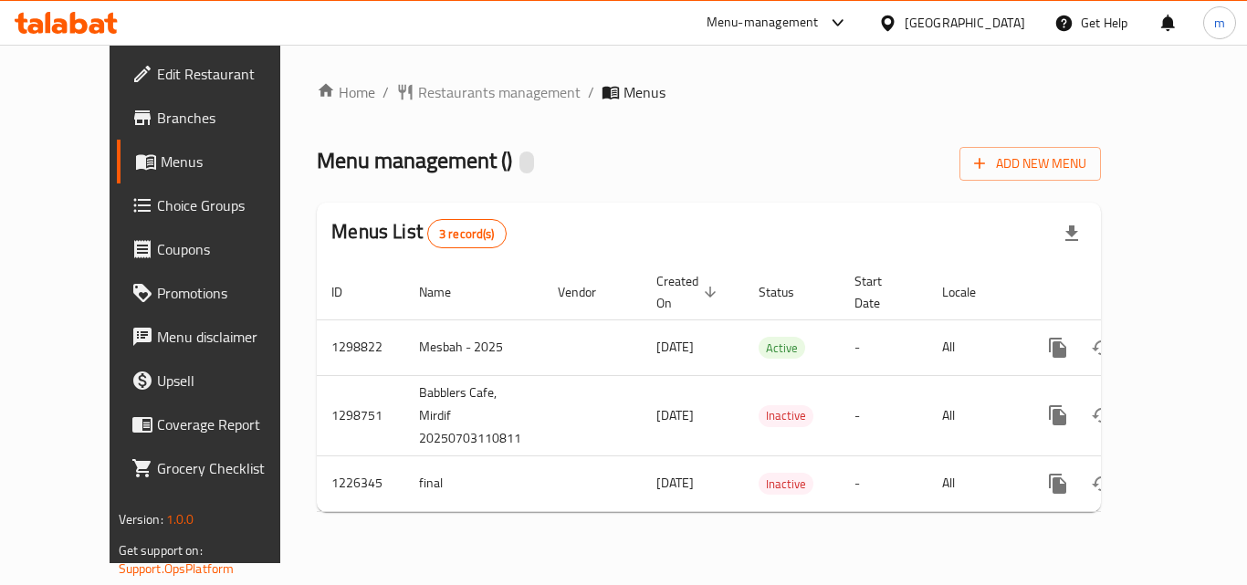
click at [69, 22] on icon at bounding box center [66, 23] width 103 height 22
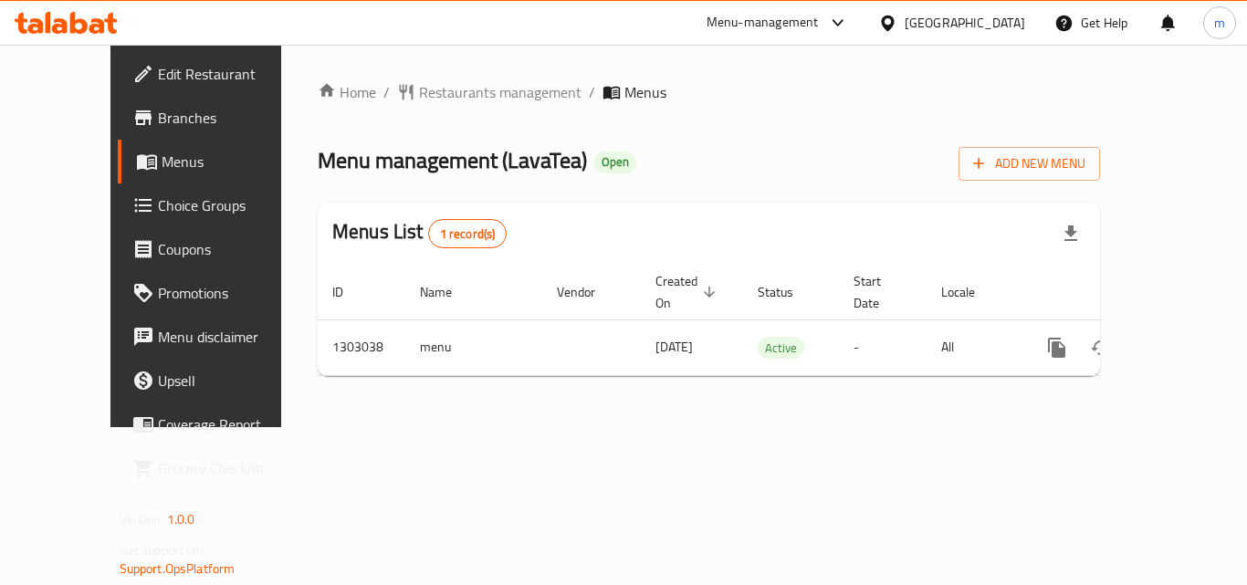
click at [141, 191] on link "Choice Groups" at bounding box center [218, 205] width 201 height 44
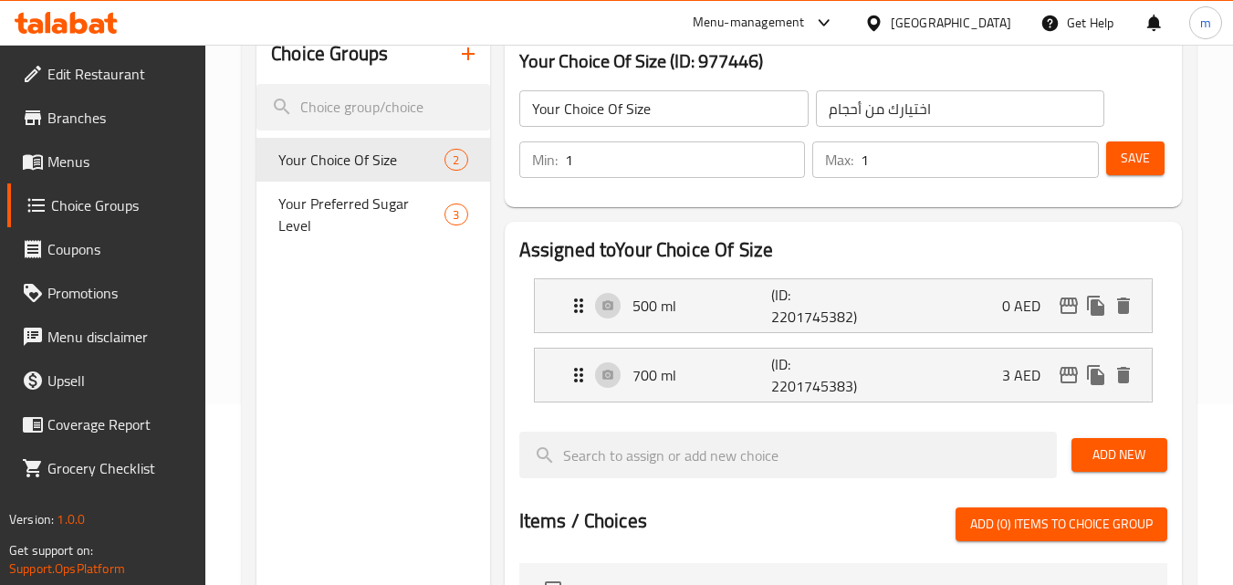
scroll to position [91, 0]
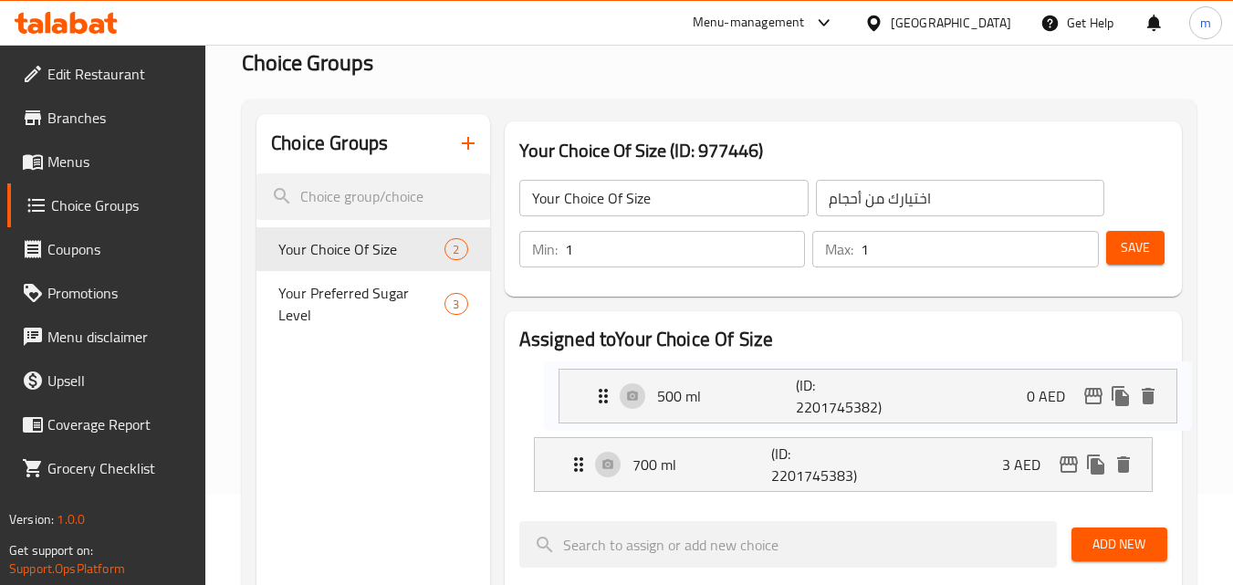
drag, startPoint x: 633, startPoint y: 398, endPoint x: 667, endPoint y: 401, distance: 34.8
click at [667, 401] on nav "500 ml (ID: 2201745382) 0 AED Name (En) 500 ml Name (En) Name (Ar) 500 مل Name …" at bounding box center [843, 429] width 648 height 153
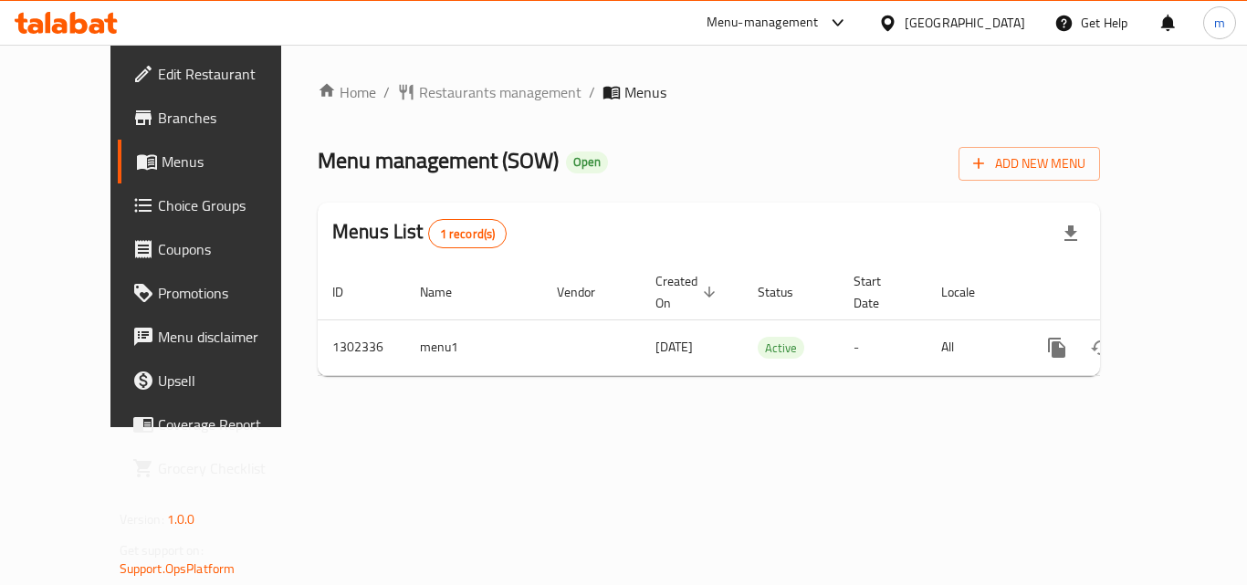
click at [28, 32] on icon at bounding box center [66, 23] width 103 height 22
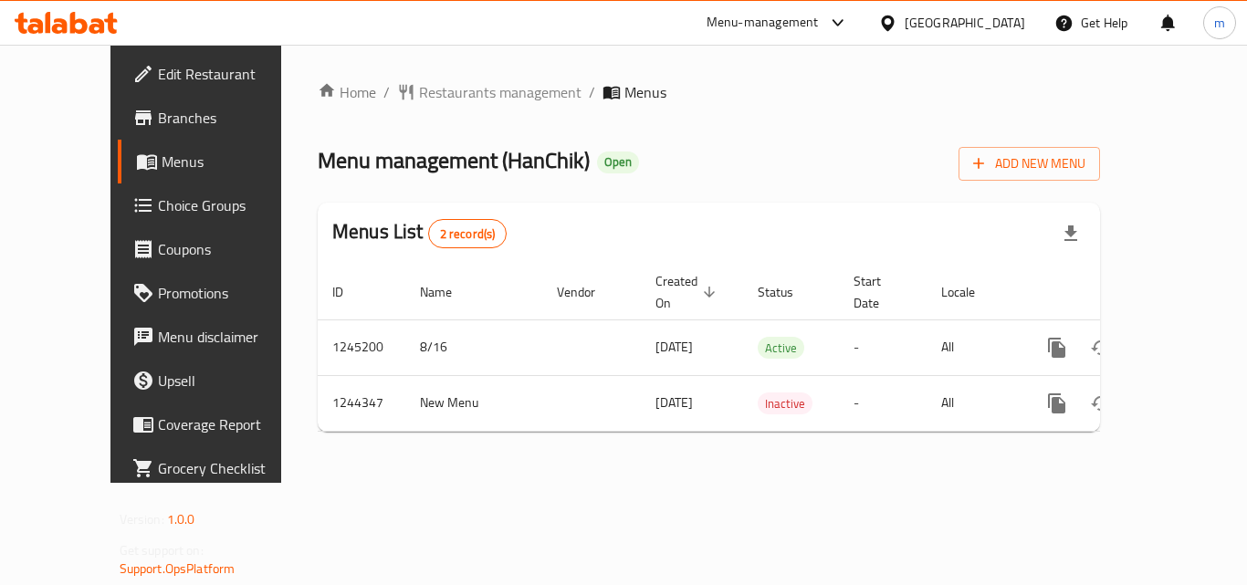
click at [75, 18] on icon at bounding box center [78, 23] width 17 height 22
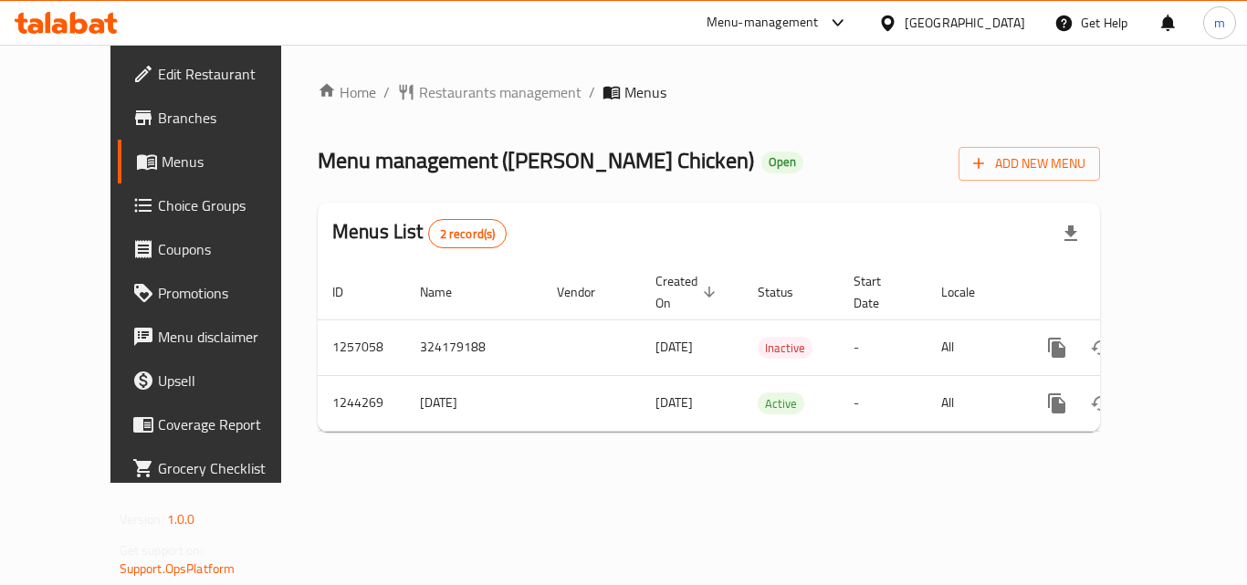
click at [69, 23] on icon at bounding box center [66, 23] width 103 height 22
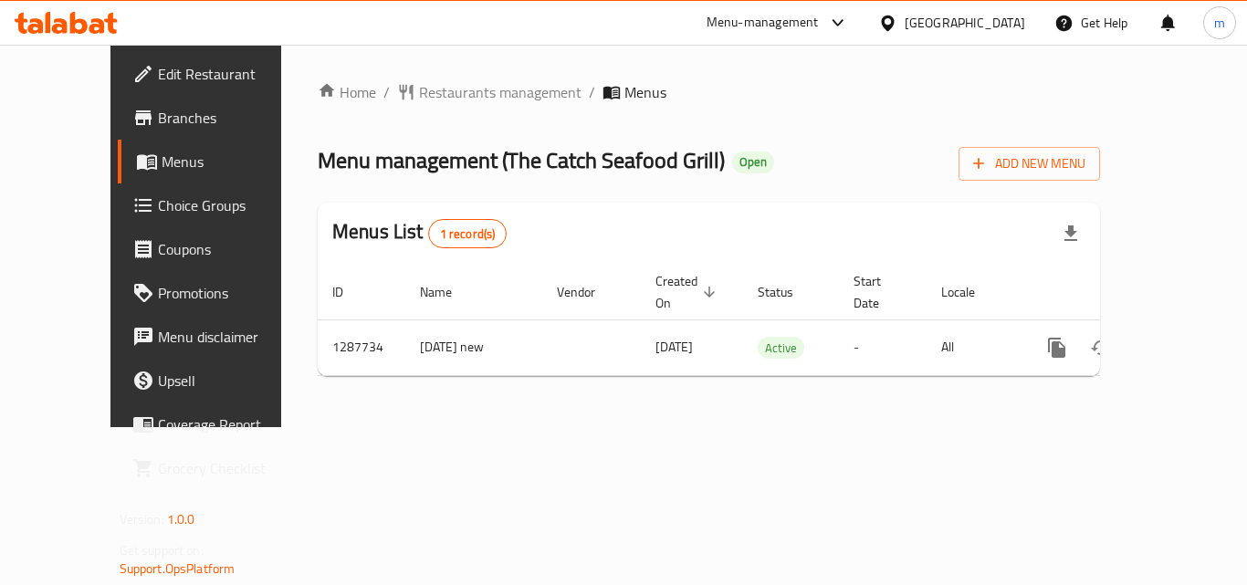
click at [63, 21] on icon at bounding box center [60, 26] width 16 height 16
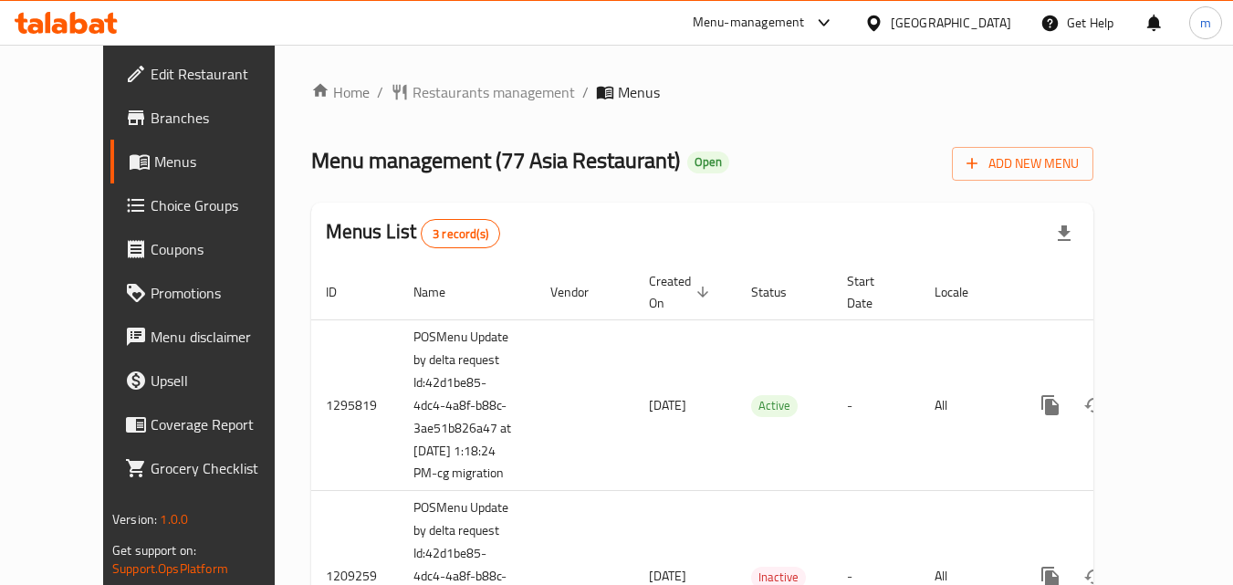
click at [635, 193] on div "Home / Restaurants management / Menus Menu management ( 77 Asia Restaurant ) Op…" at bounding box center [702, 408] width 782 height 654
click at [427, 106] on div "Home / Restaurants management / Menus Menu management ( 77 Asia Restaurant ) Op…" at bounding box center [702, 408] width 782 height 654
click at [427, 102] on span "Restaurants management" at bounding box center [494, 92] width 162 height 22
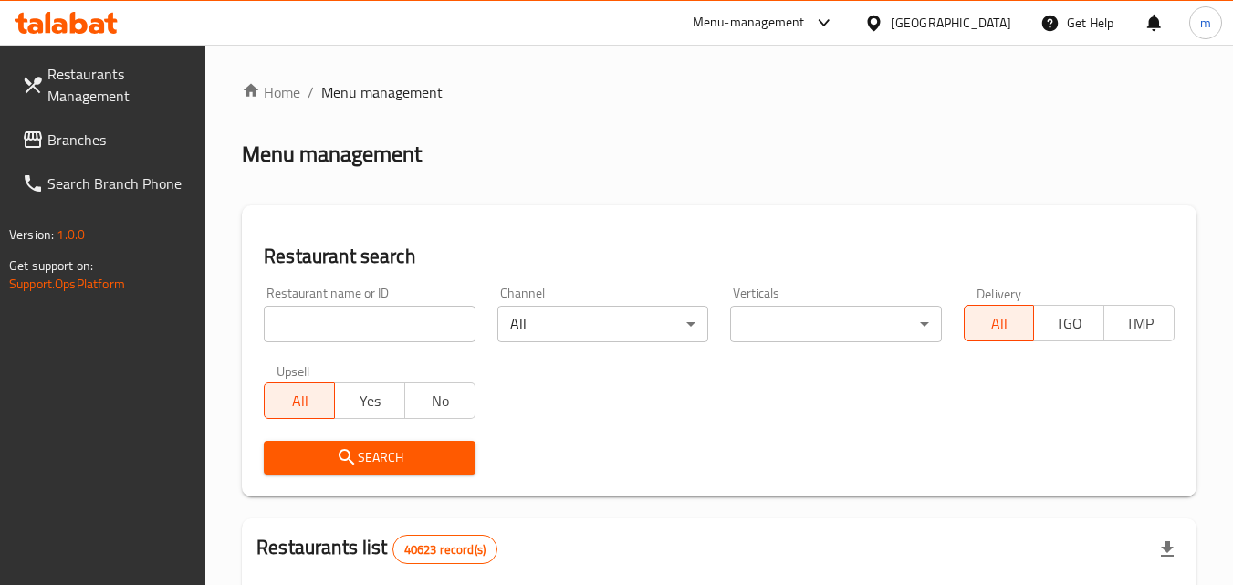
click at [330, 306] on input "search" at bounding box center [369, 324] width 211 height 37
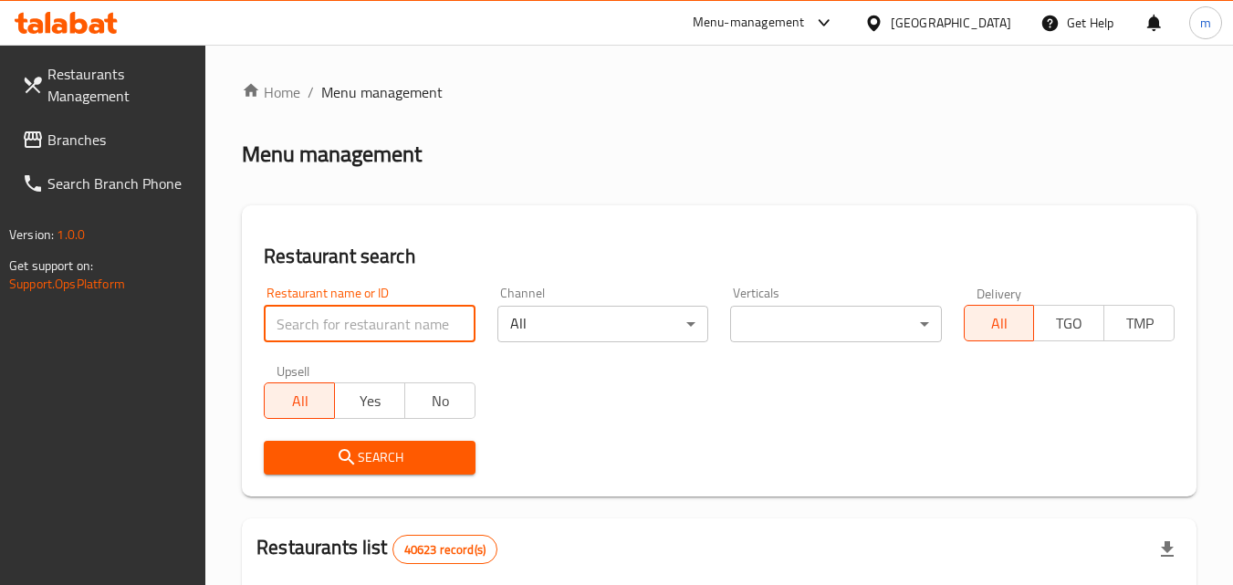
paste input "664075"
type input "664075"
click button "Search" at bounding box center [369, 458] width 211 height 34
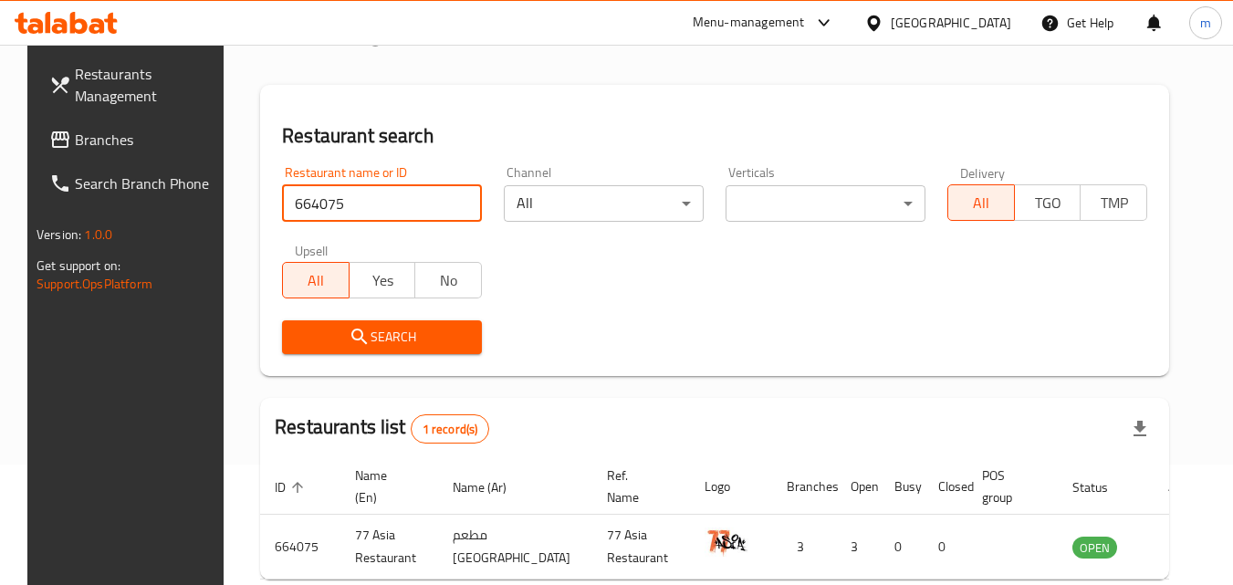
scroll to position [214, 0]
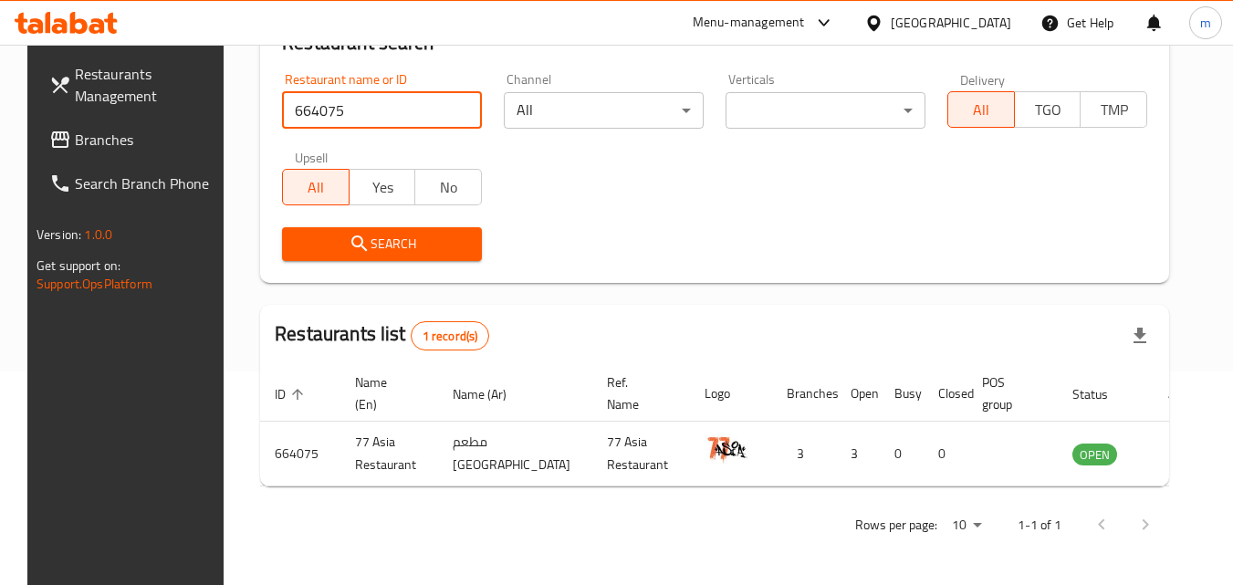
click at [880, 404] on th "Busy" at bounding box center [902, 394] width 44 height 56
